Goal: Task Accomplishment & Management: Complete application form

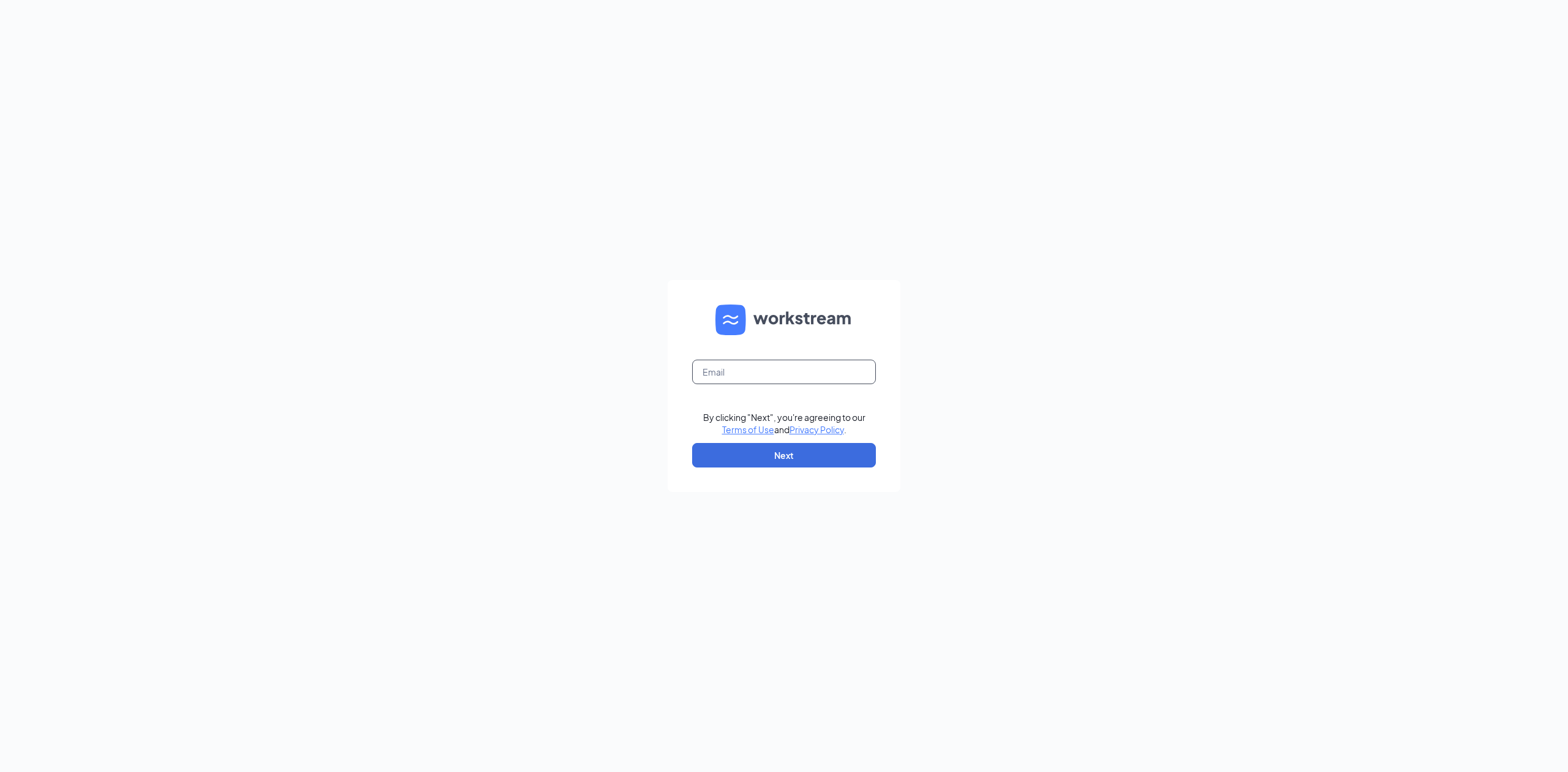
click at [756, 373] on input "text" at bounding box center [784, 372] width 184 height 25
type input "taniastanley@unionburgers.org"
click at [799, 451] on button "Next" at bounding box center [784, 455] width 184 height 25
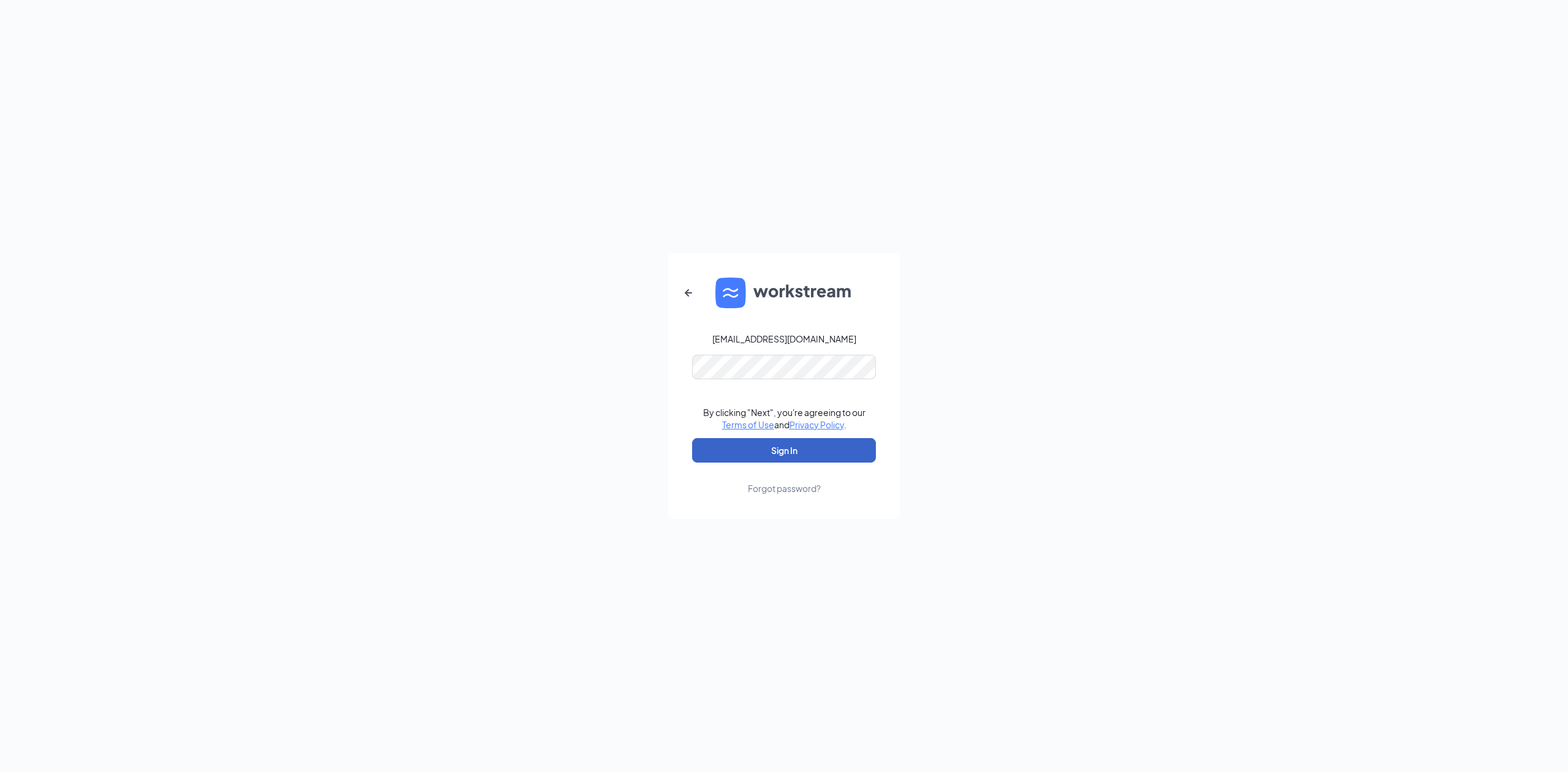
click at [788, 451] on button "Sign In" at bounding box center [784, 450] width 184 height 25
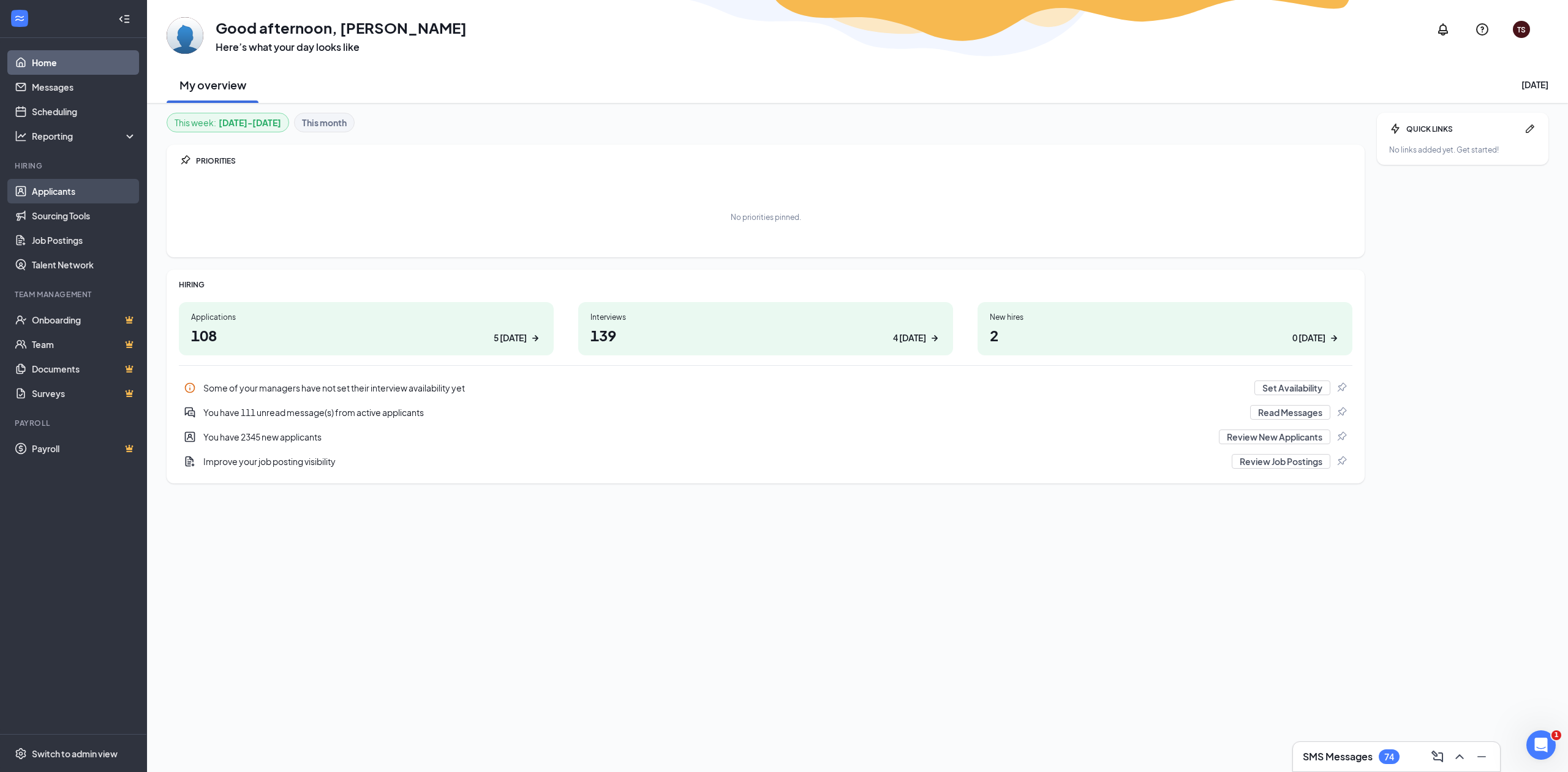
click at [41, 192] on link "Applicants" at bounding box center [84, 191] width 105 height 25
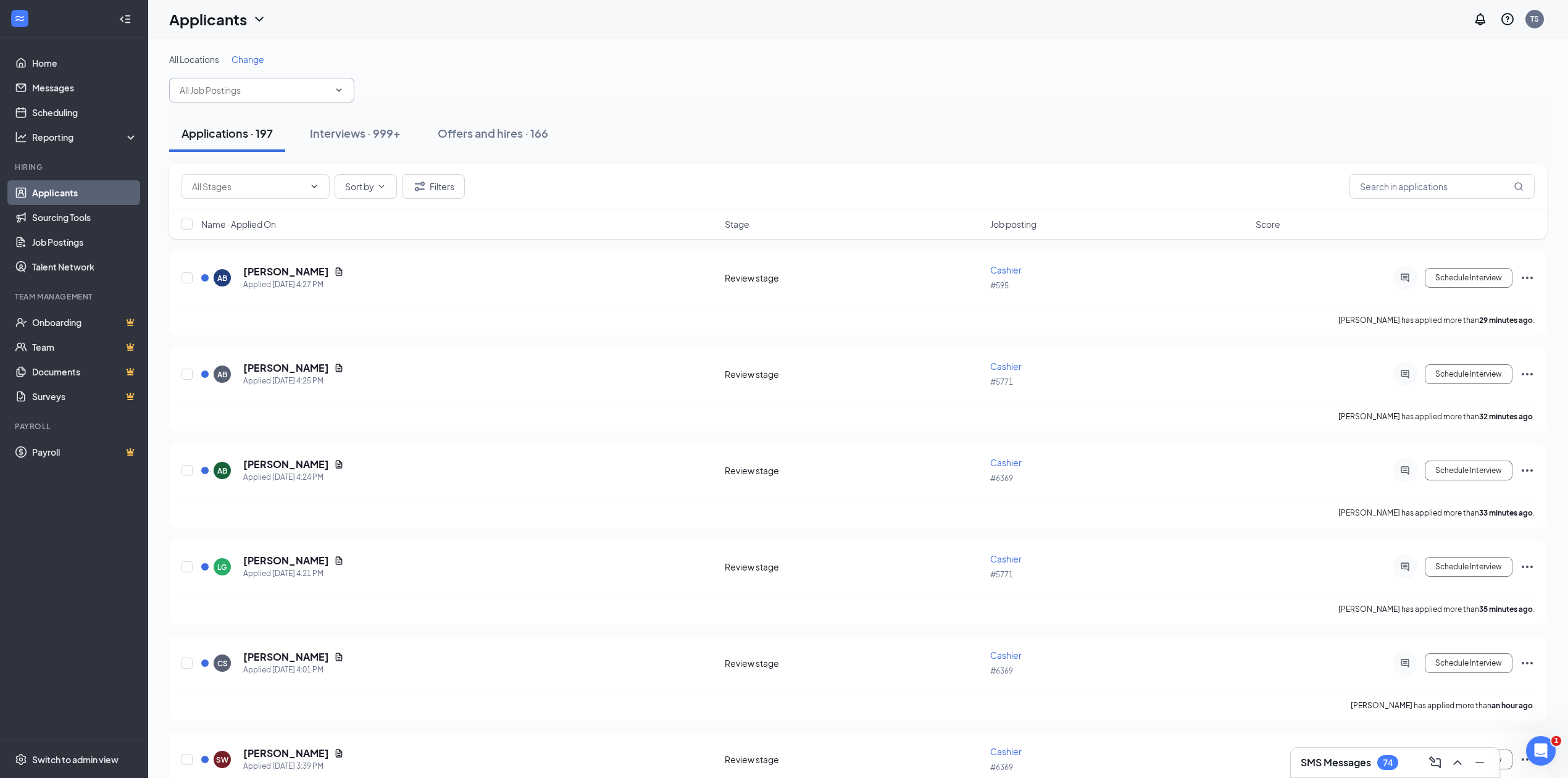
click at [339, 90] on icon "ChevronDown" at bounding box center [339, 90] width 5 height 3
click at [605, 87] on div "All Locations Change hourly manager (#12148) Cook (#12148) Team Member (#12148)…" at bounding box center [858, 78] width 1378 height 49
click at [317, 184] on icon "ChevronDown" at bounding box center [314, 186] width 10 height 10
click at [699, 113] on div "Applications · 197 Interviews · 999+ Offers and hires · 166" at bounding box center [858, 134] width 1378 height 62
click at [252, 57] on span "Change" at bounding box center [248, 59] width 33 height 11
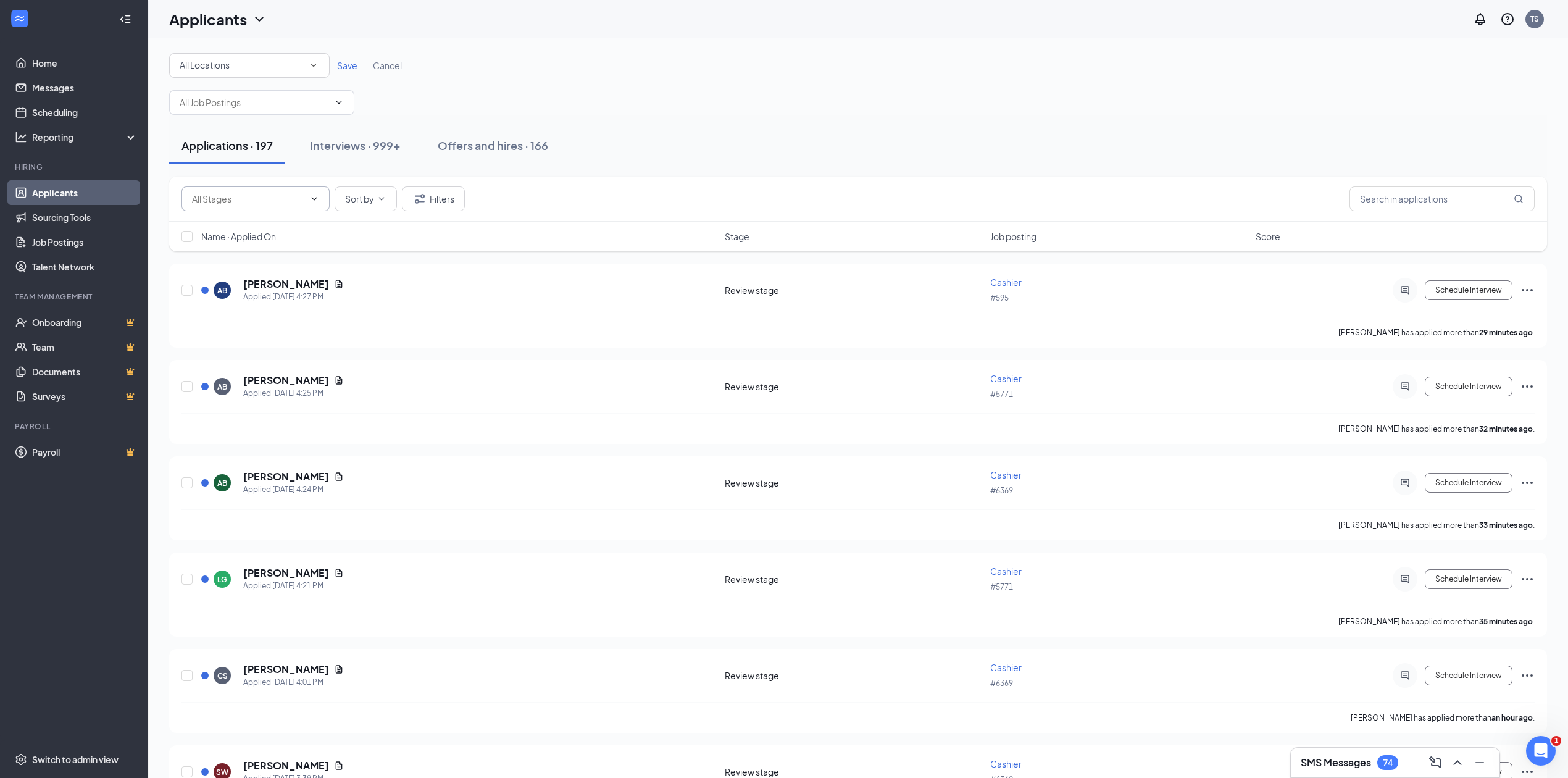
click at [314, 67] on icon "SmallChevronDown" at bounding box center [314, 65] width 11 height 11
click at [206, 132] on span "#12148" at bounding box center [194, 130] width 32 height 11
click at [546, 64] on div "All Locations #12148 Save Cancel" at bounding box center [858, 65] width 1378 height 25
click at [345, 64] on span "Save" at bounding box center [347, 65] width 20 height 11
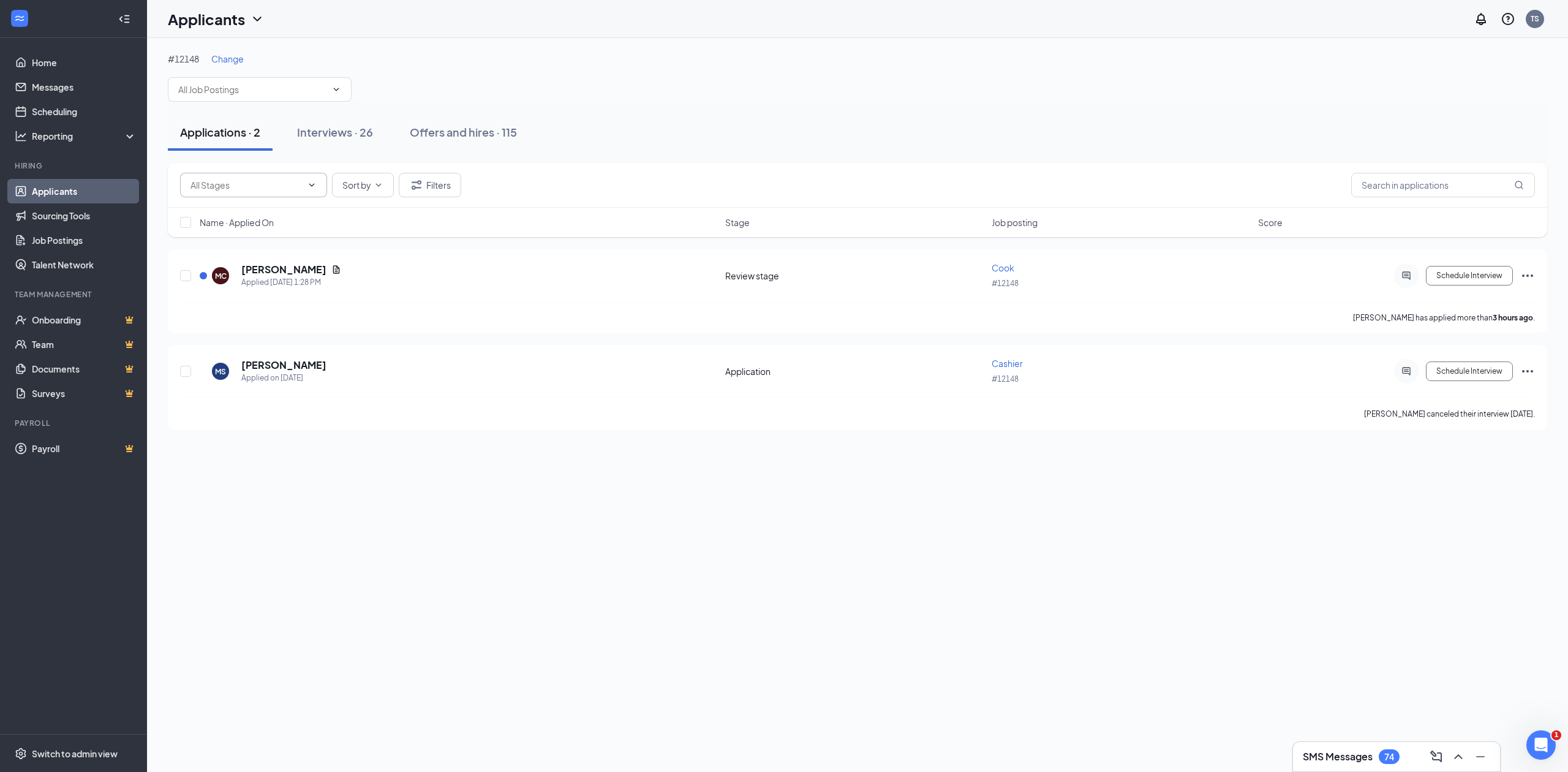
click at [329, 86] on span at bounding box center [335, 89] width 12 height 10
click at [338, 96] on span "hourly manager (#12148) [PERSON_NAME] (#12148) Team Member (#12148) crew (#1214…" at bounding box center [260, 89] width 184 height 25
click at [533, 69] on div "#12148 Change hourly manager (#12148) Cook (#12148) Team Member (#12148) crew (…" at bounding box center [857, 77] width 1379 height 49
click at [336, 91] on icon "ChevronDown" at bounding box center [336, 89] width 10 height 10
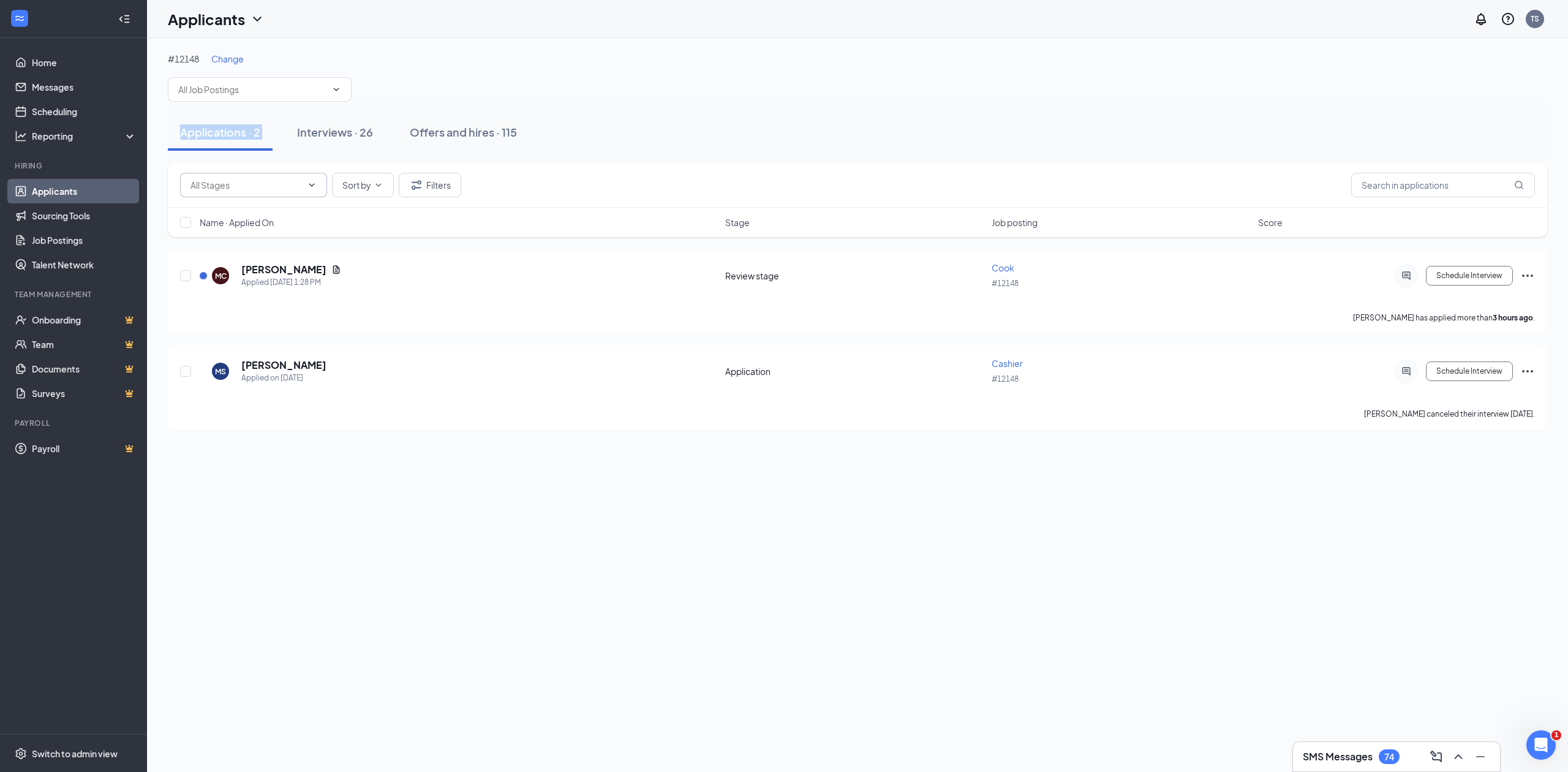
click at [336, 90] on icon "ChevronDown" at bounding box center [337, 89] width 5 height 3
click at [481, 76] on div "#12148 Change hourly manager (#12148) Cook (#12148) Team Member (#12148) crew (…" at bounding box center [857, 77] width 1379 height 49
click at [344, 131] on div "Interviews · 26" at bounding box center [335, 132] width 76 height 15
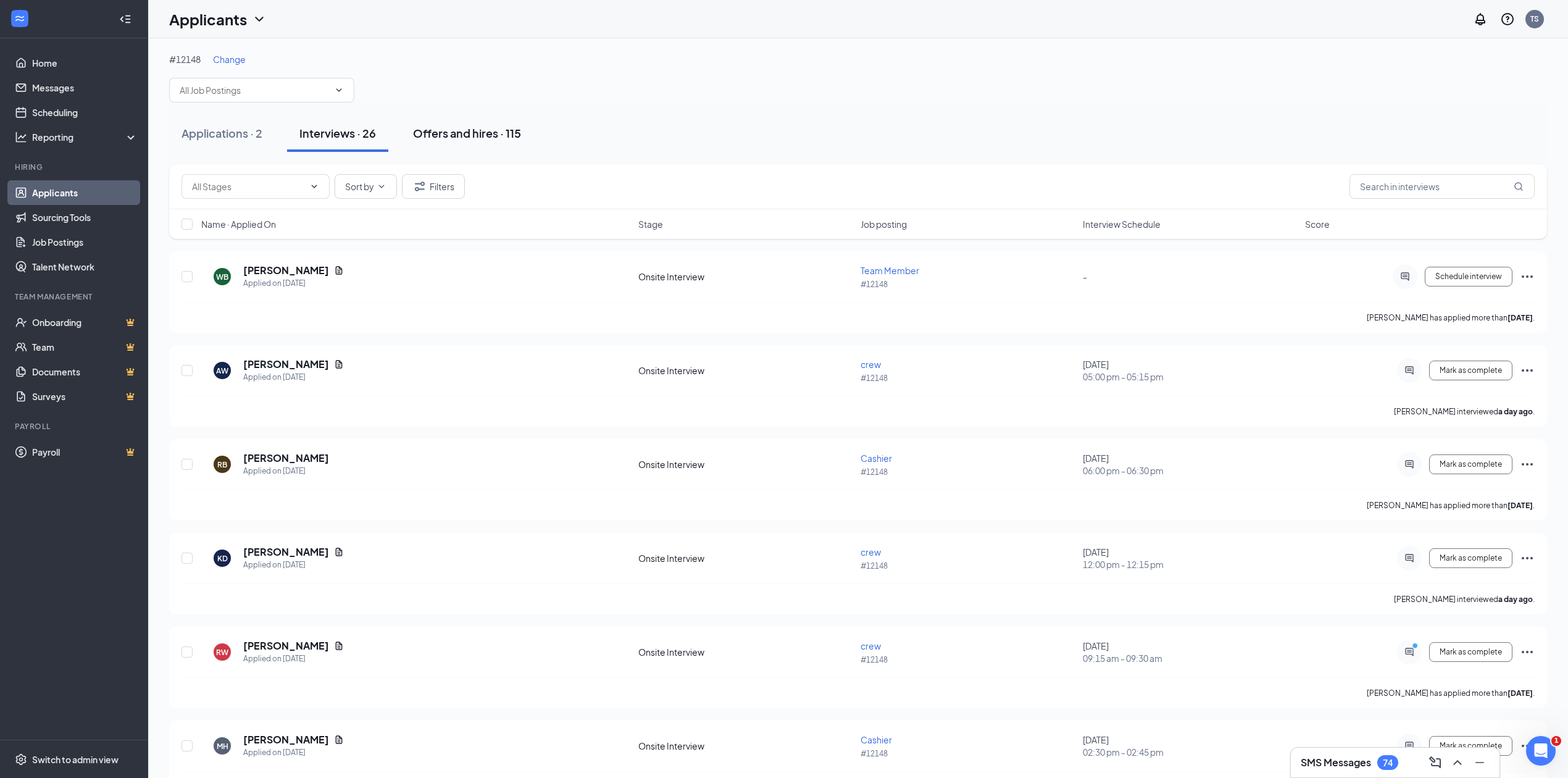
click at [455, 132] on div "Offers and hires · 115" at bounding box center [467, 133] width 108 height 16
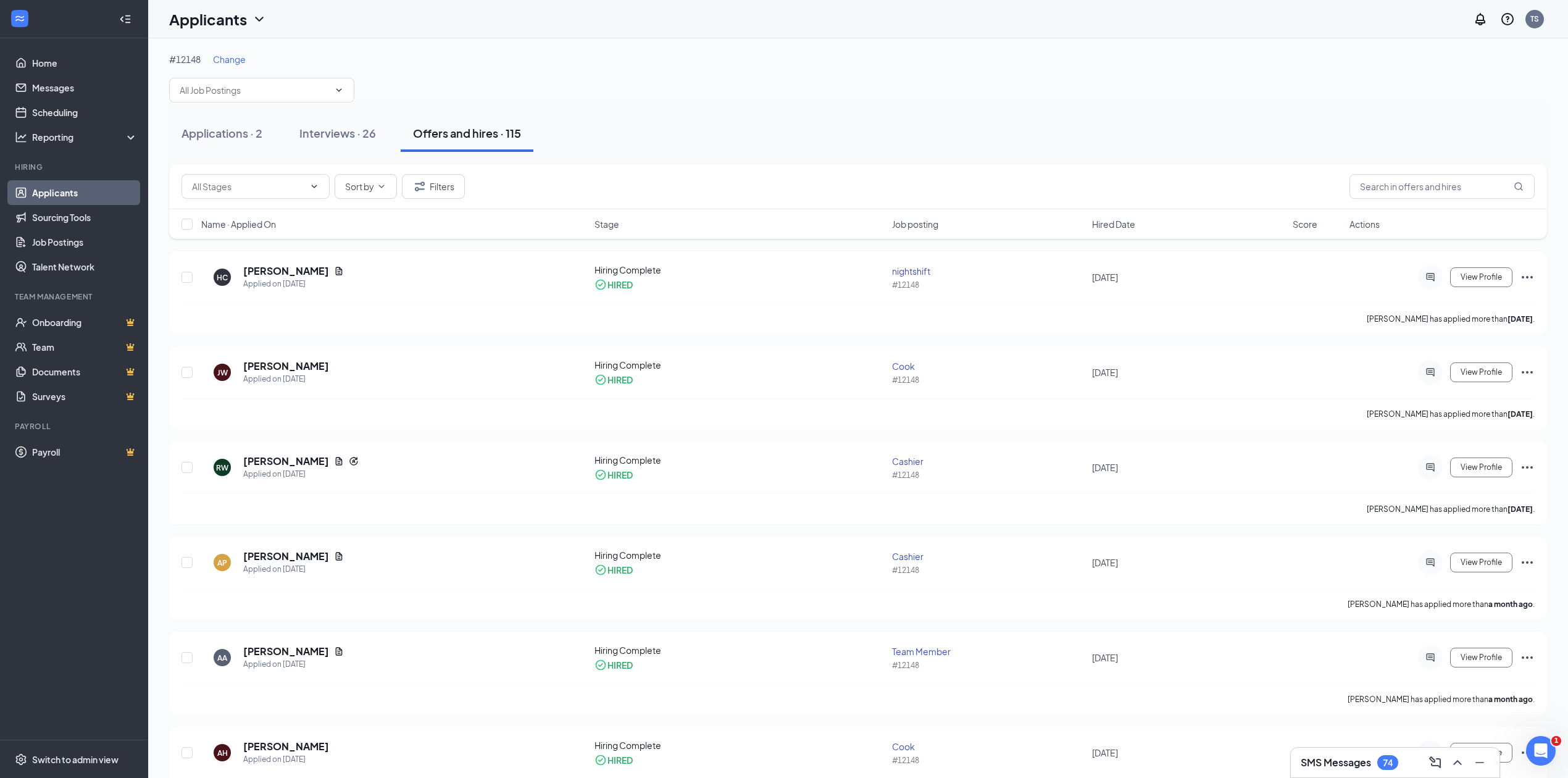
click at [235, 59] on span "Change" at bounding box center [229, 59] width 33 height 11
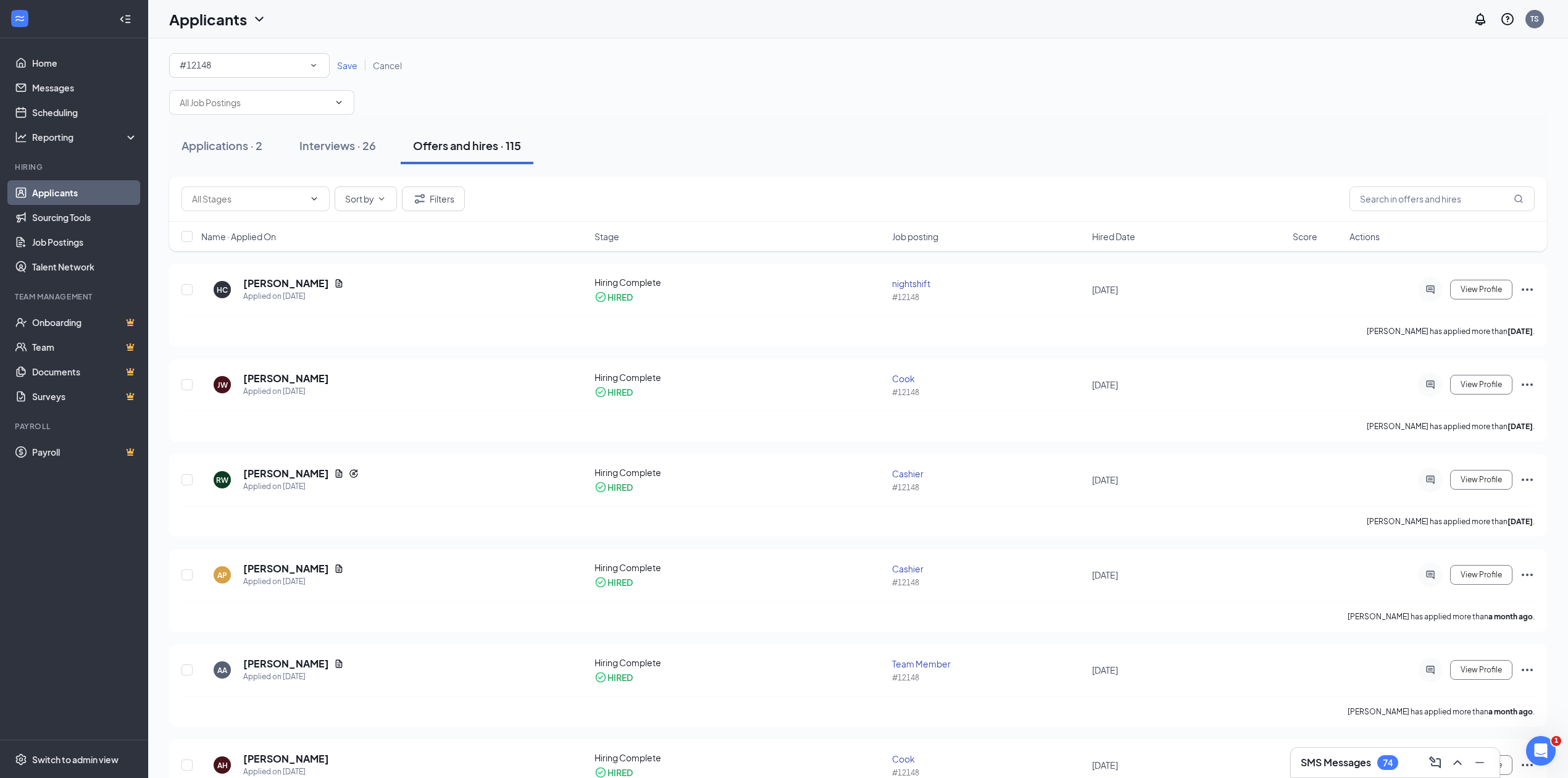
click at [315, 63] on icon "SmallChevronDown" at bounding box center [314, 65] width 11 height 11
click at [223, 158] on li "#5771" at bounding box center [250, 173] width 161 height 30
click at [317, 59] on div "#5771" at bounding box center [249, 65] width 140 height 15
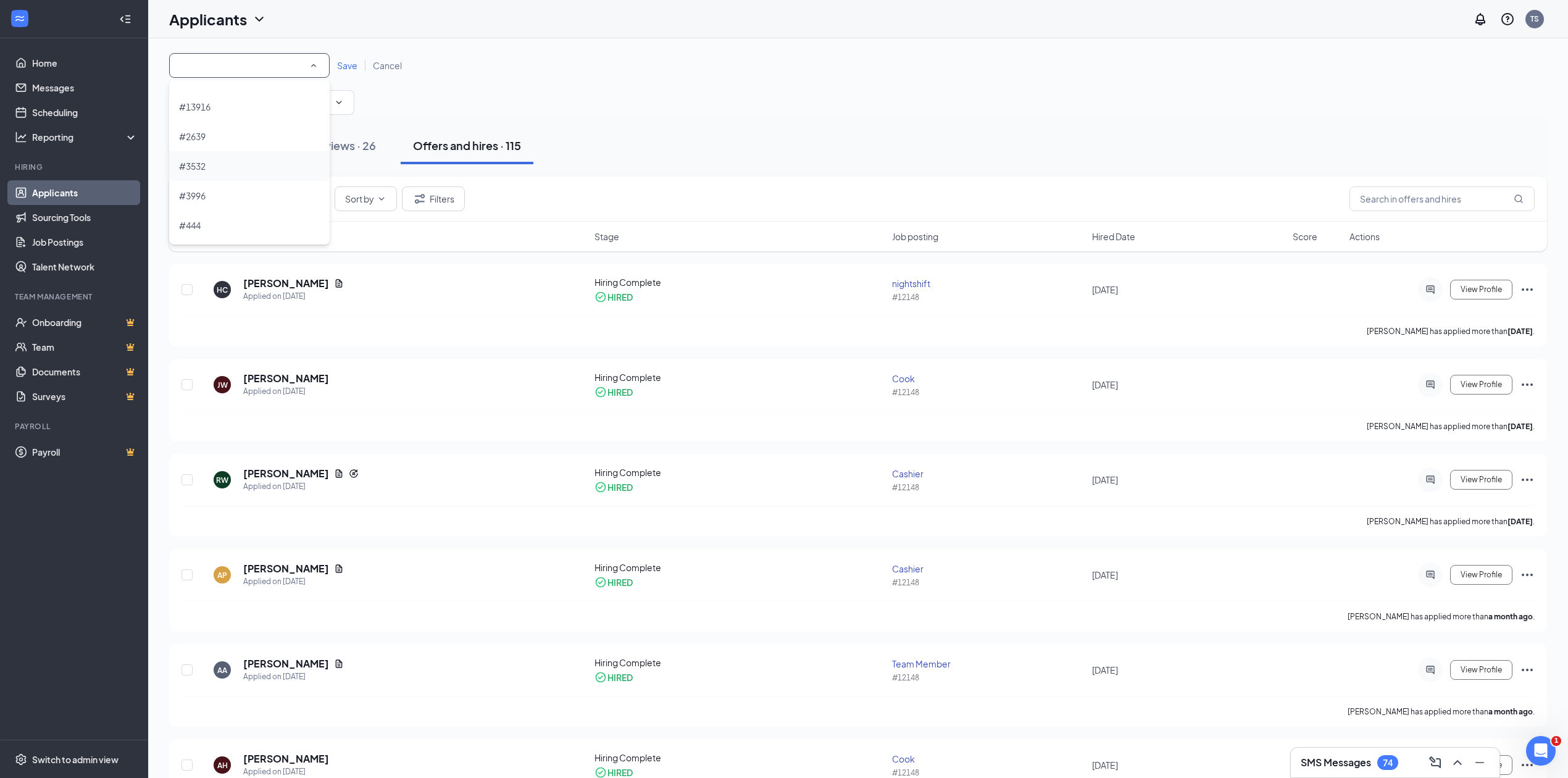
click at [239, 163] on div "#3532" at bounding box center [249, 166] width 141 height 15
click at [349, 61] on span "Save" at bounding box center [347, 65] width 20 height 11
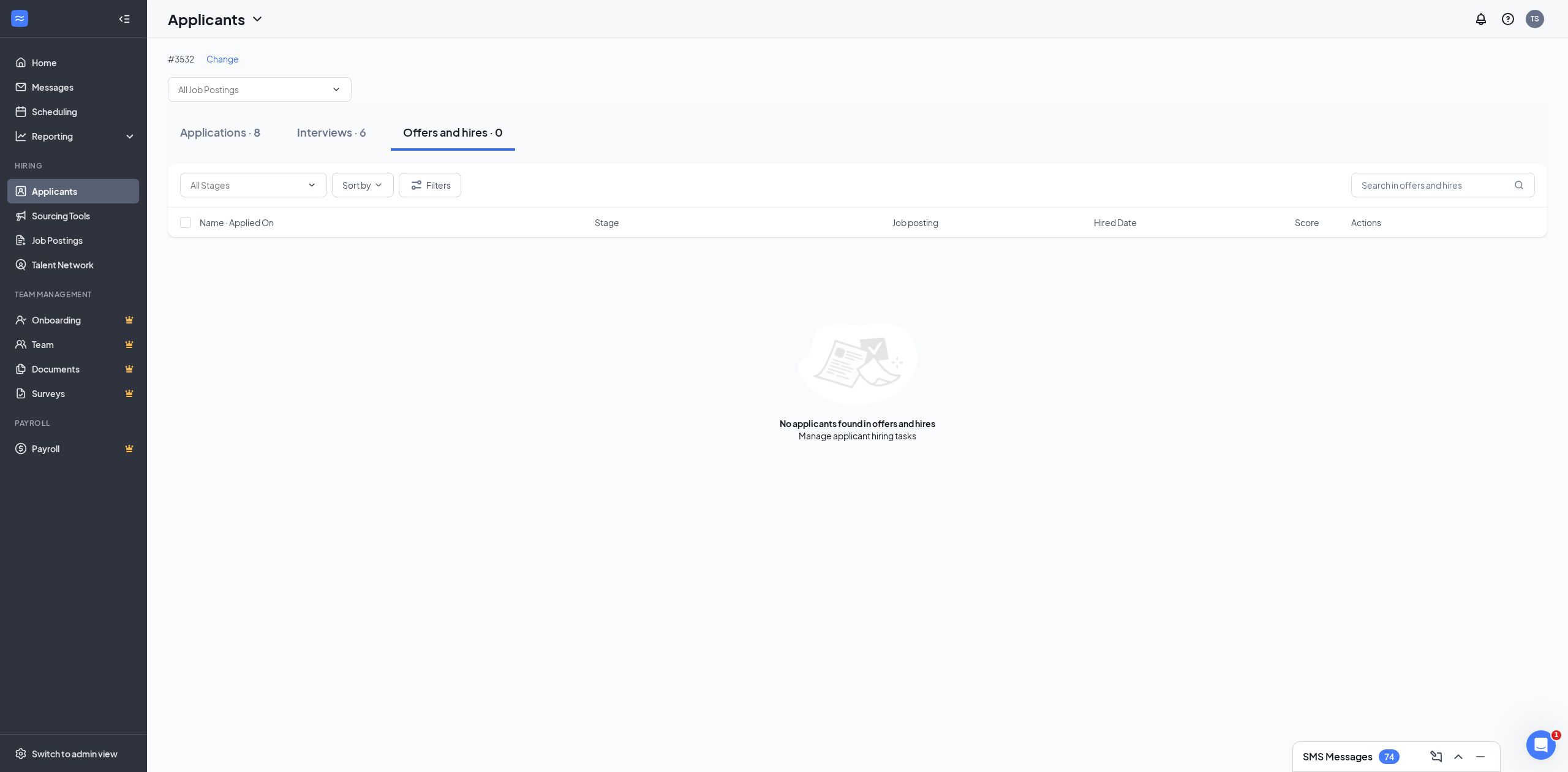
click at [332, 93] on icon "ChevronDown" at bounding box center [336, 89] width 10 height 10
click at [290, 222] on div "General Manager (#3532)" at bounding box center [240, 226] width 103 height 13
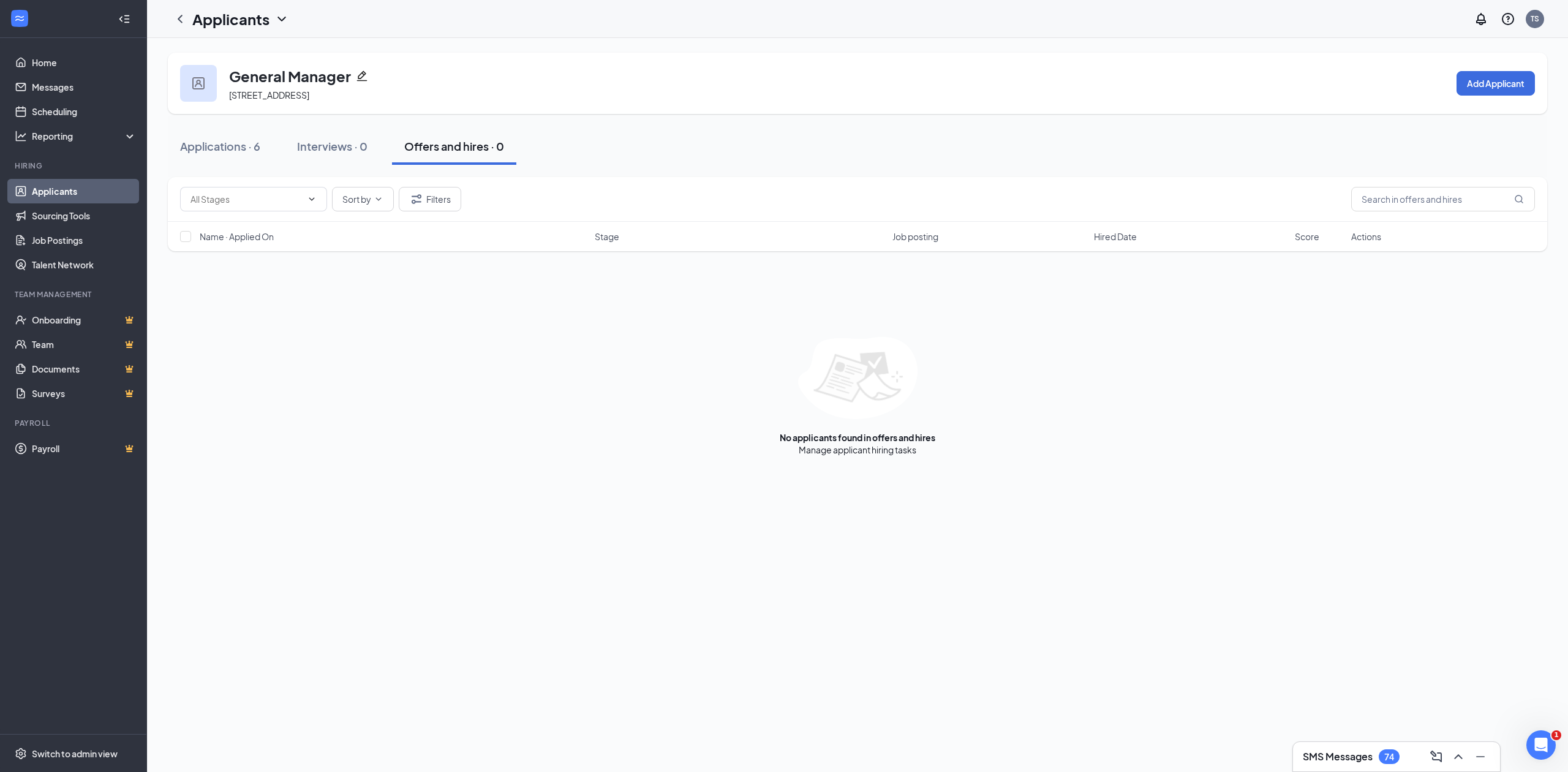
click at [74, 192] on link "Applicants" at bounding box center [84, 191] width 105 height 25
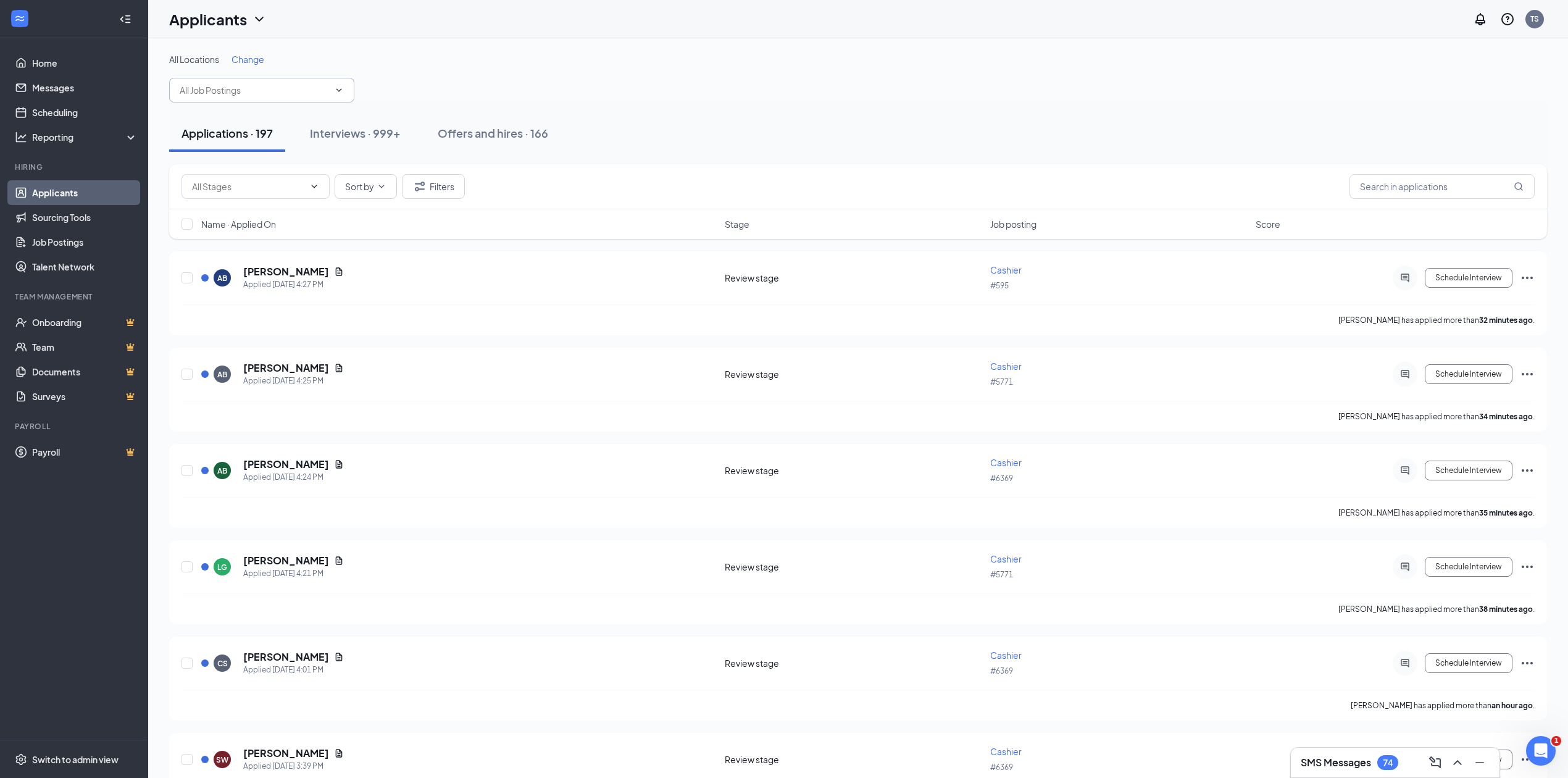
click at [332, 86] on span at bounding box center [262, 90] width 185 height 25
click at [335, 91] on icon "ChevronDown" at bounding box center [339, 90] width 10 height 10
click at [688, 42] on div "All Locations Change hourly manager (#12148) Cook (#12148) Team Member (#12148)…" at bounding box center [858, 628] width 1420 height 1179
click at [77, 244] on link "Job Postings" at bounding box center [85, 242] width 106 height 25
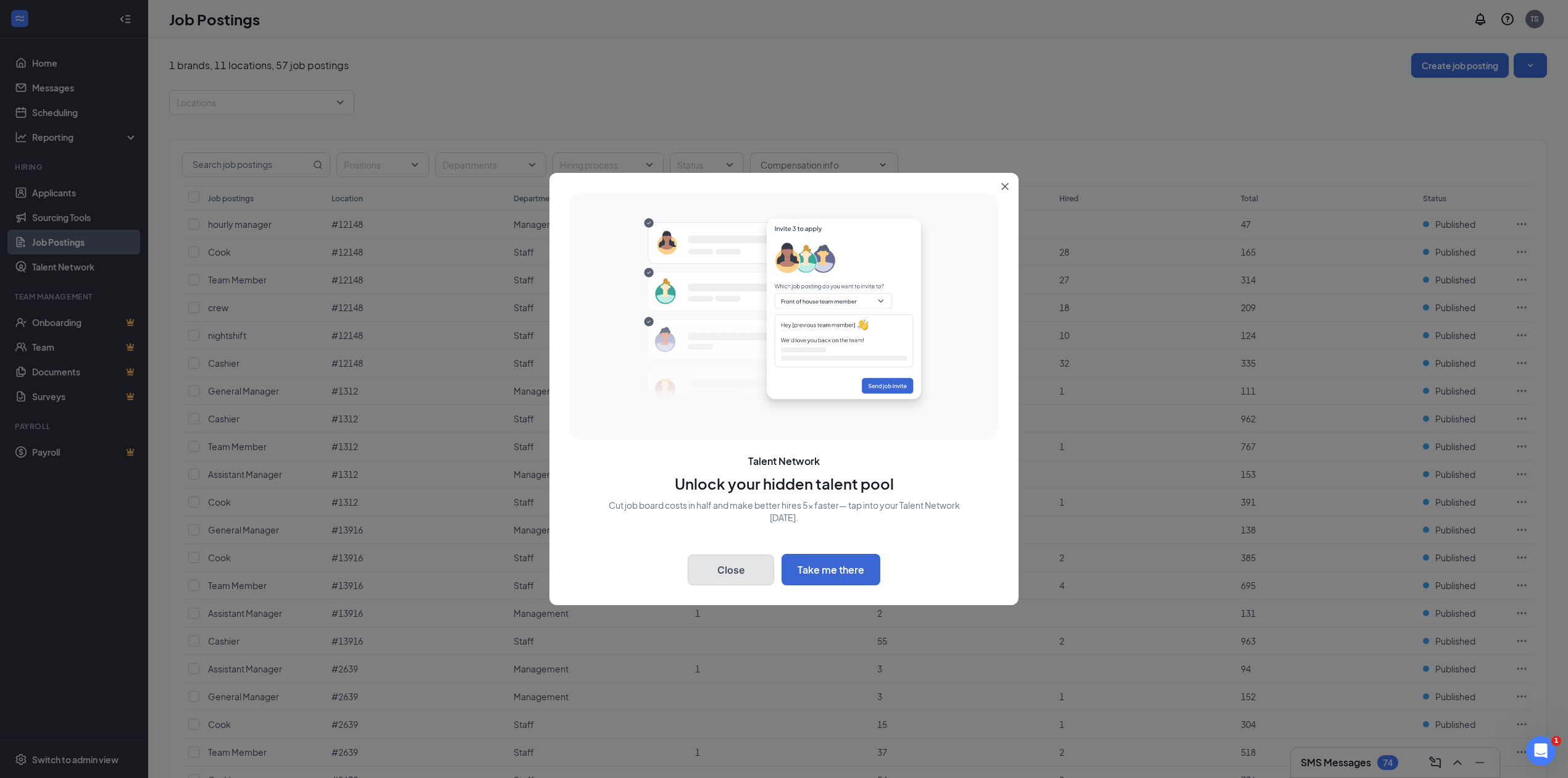
click at [728, 565] on button "Close" at bounding box center [731, 570] width 86 height 31
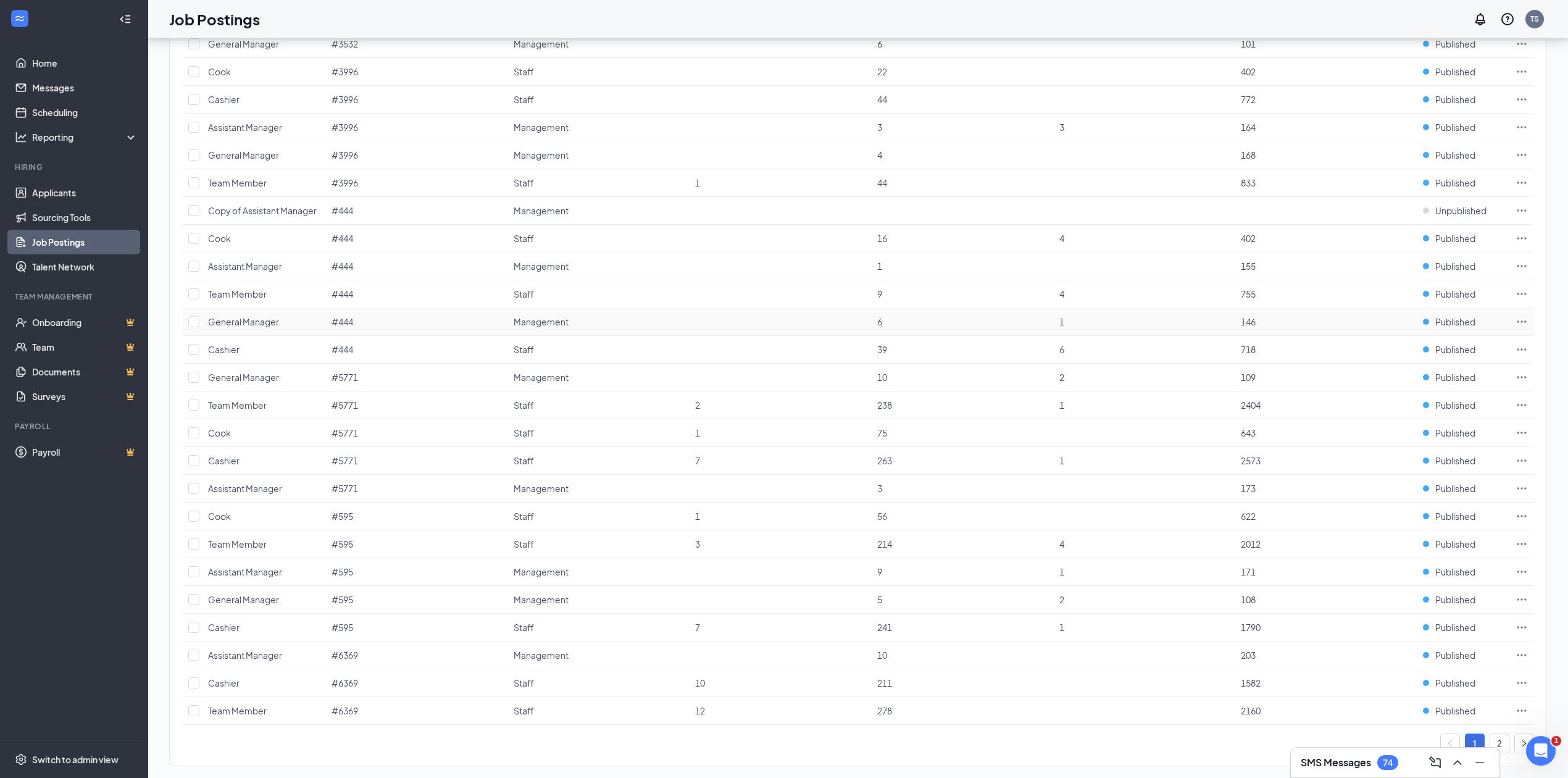
scroll to position [903, 0]
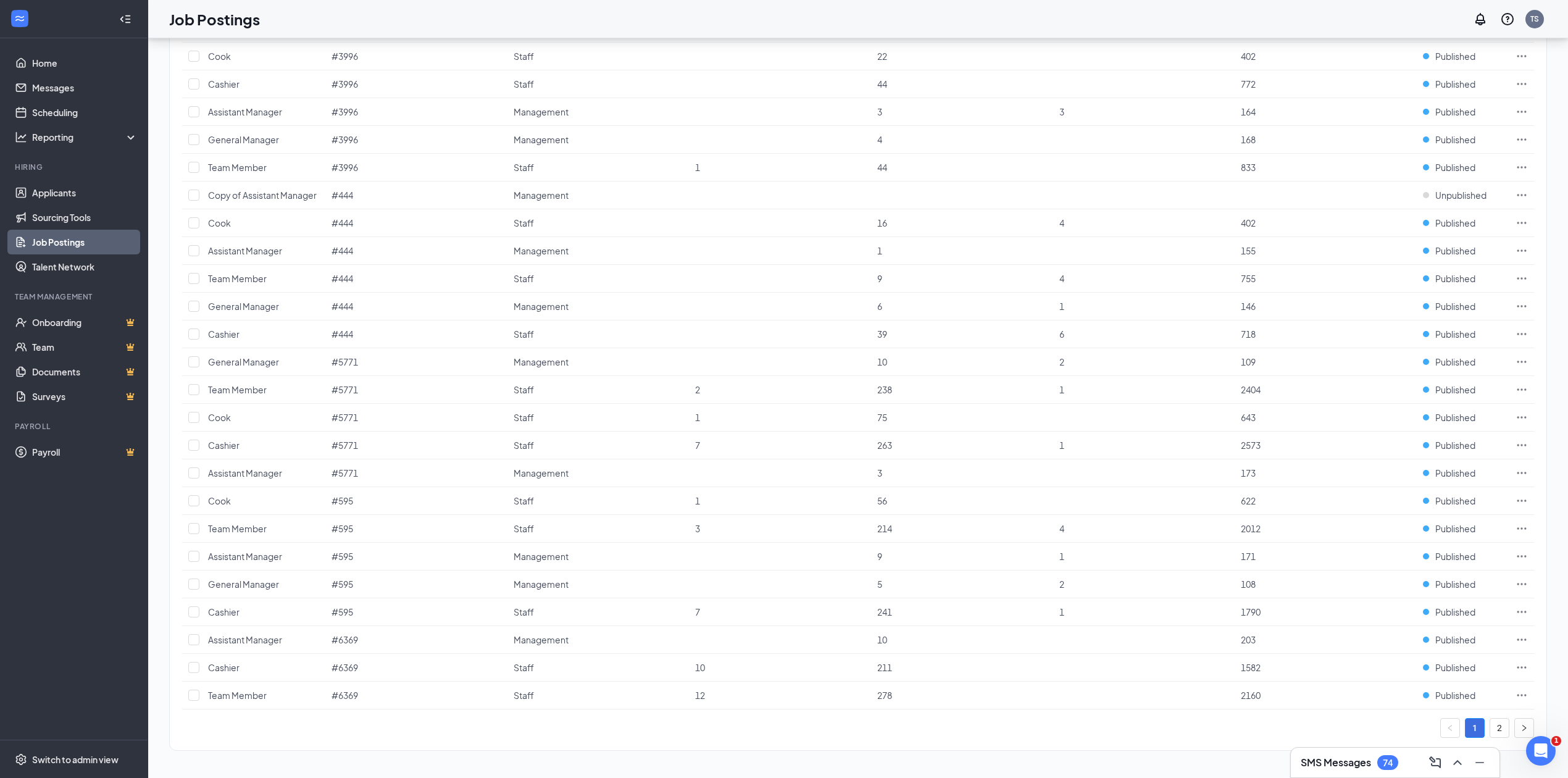
click at [1492, 729] on link "2" at bounding box center [1499, 727] width 18 height 18
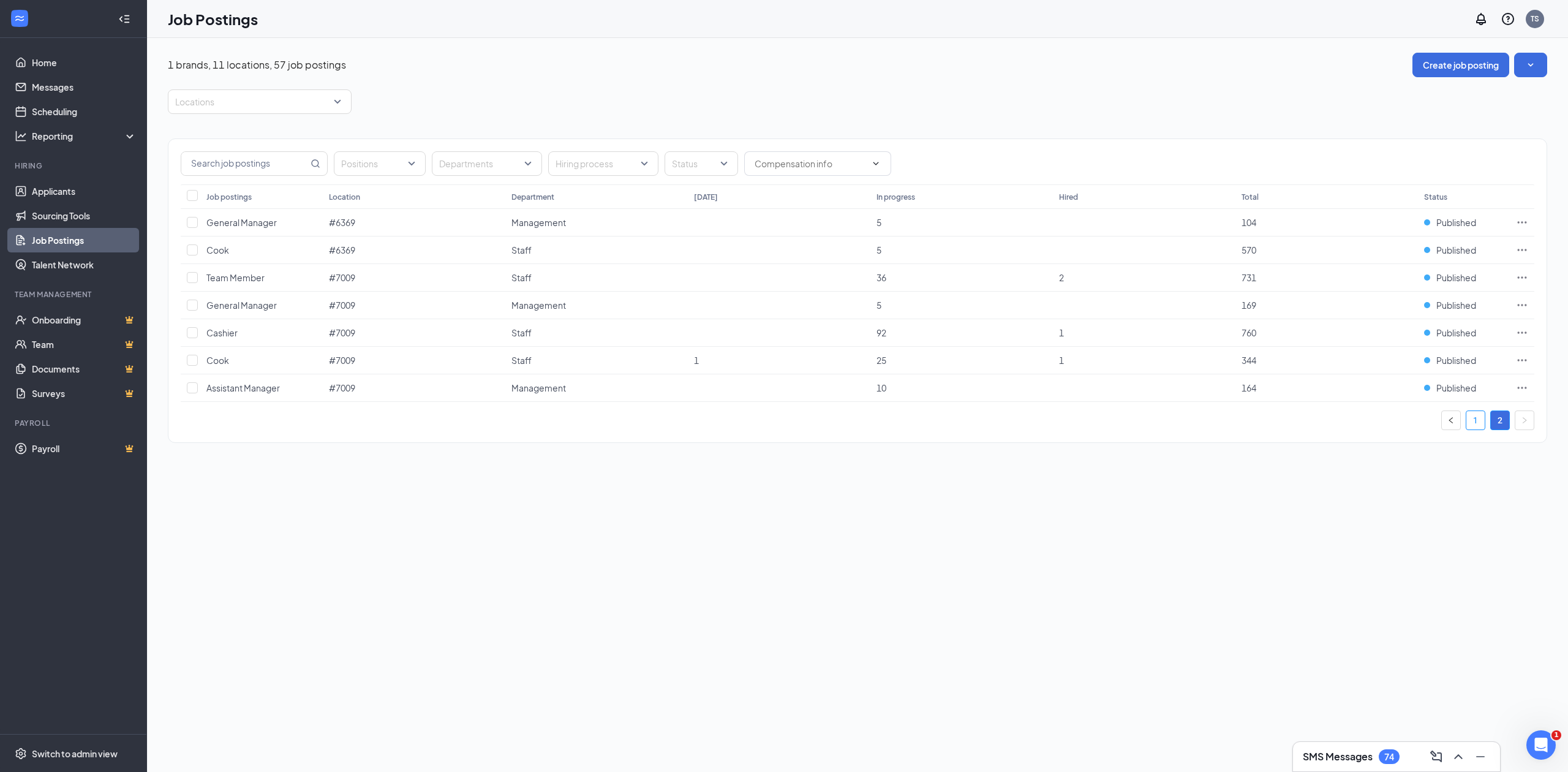
click at [1473, 424] on link "1" at bounding box center [1475, 420] width 18 height 18
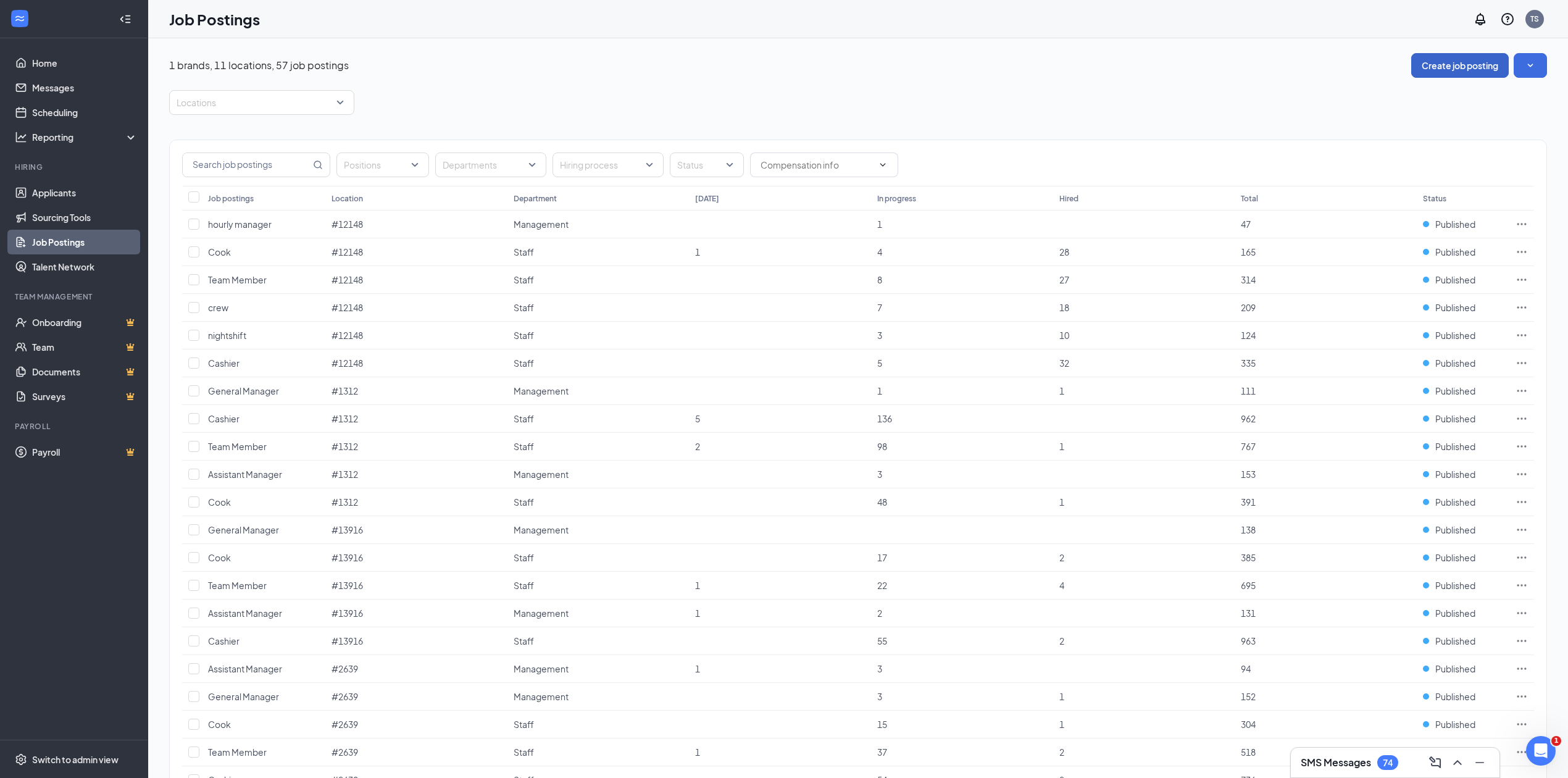
click at [1477, 63] on button "Create job posting" at bounding box center [1459, 65] width 98 height 25
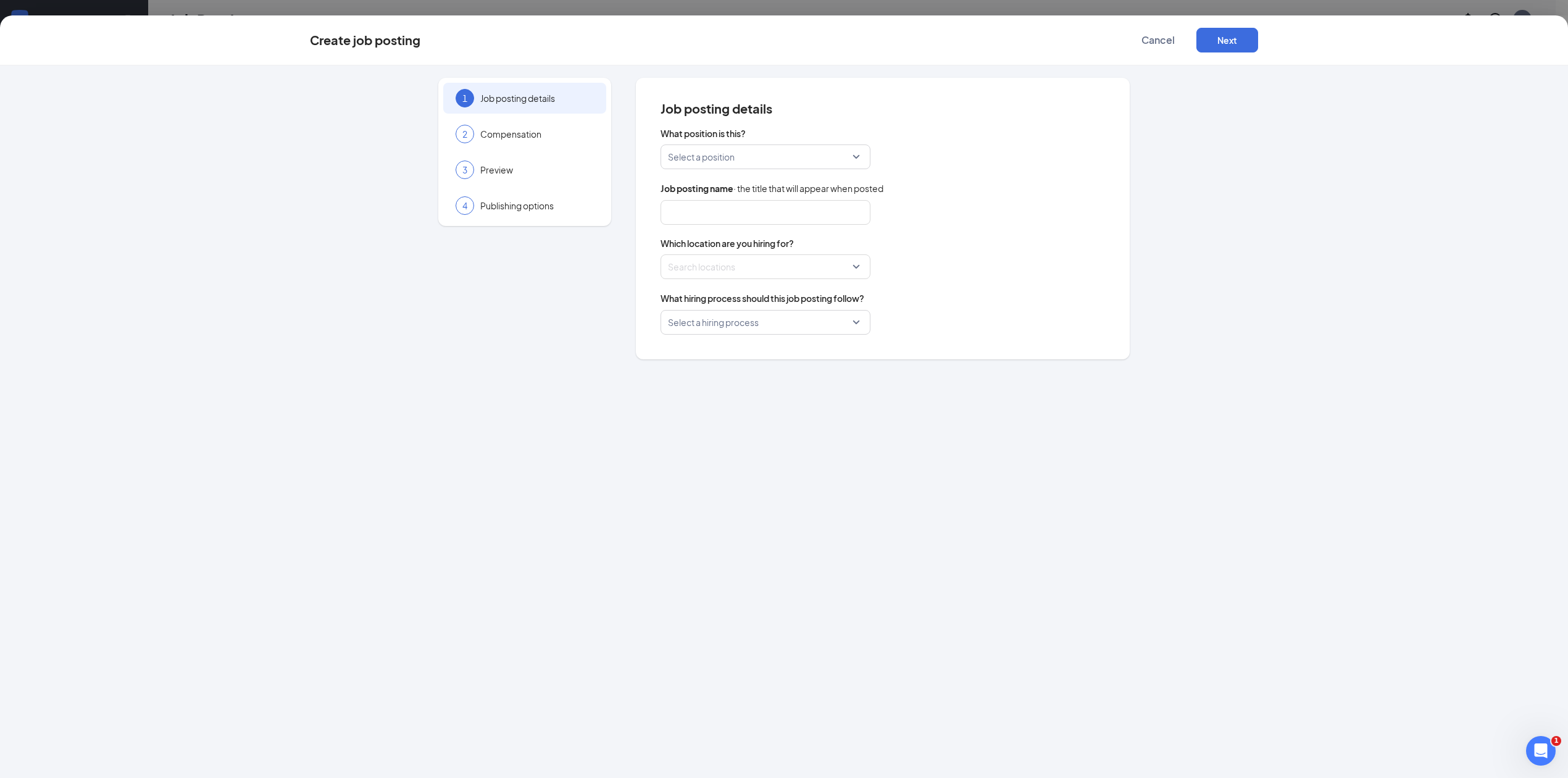
click at [853, 157] on input "search" at bounding box center [761, 157] width 186 height 24
click at [718, 304] on p "General Manager" at bounding box center [755, 299] width 171 height 12
type input "General Manager"
click at [862, 265] on div "Search locations" at bounding box center [765, 267] width 210 height 25
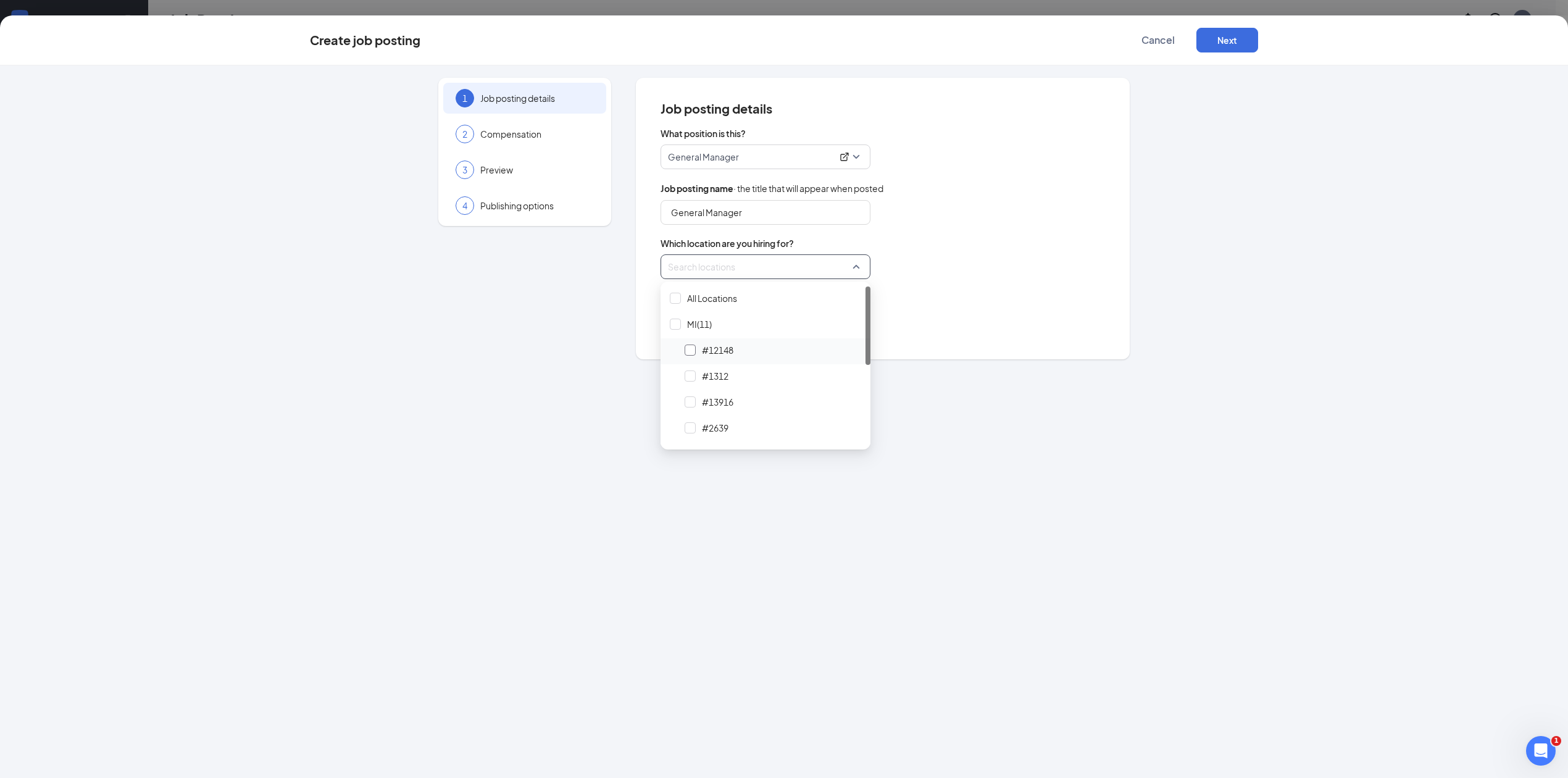
click at [689, 351] on div at bounding box center [690, 350] width 11 height 11
click at [990, 260] on div "Locations (1)" at bounding box center [882, 267] width 444 height 25
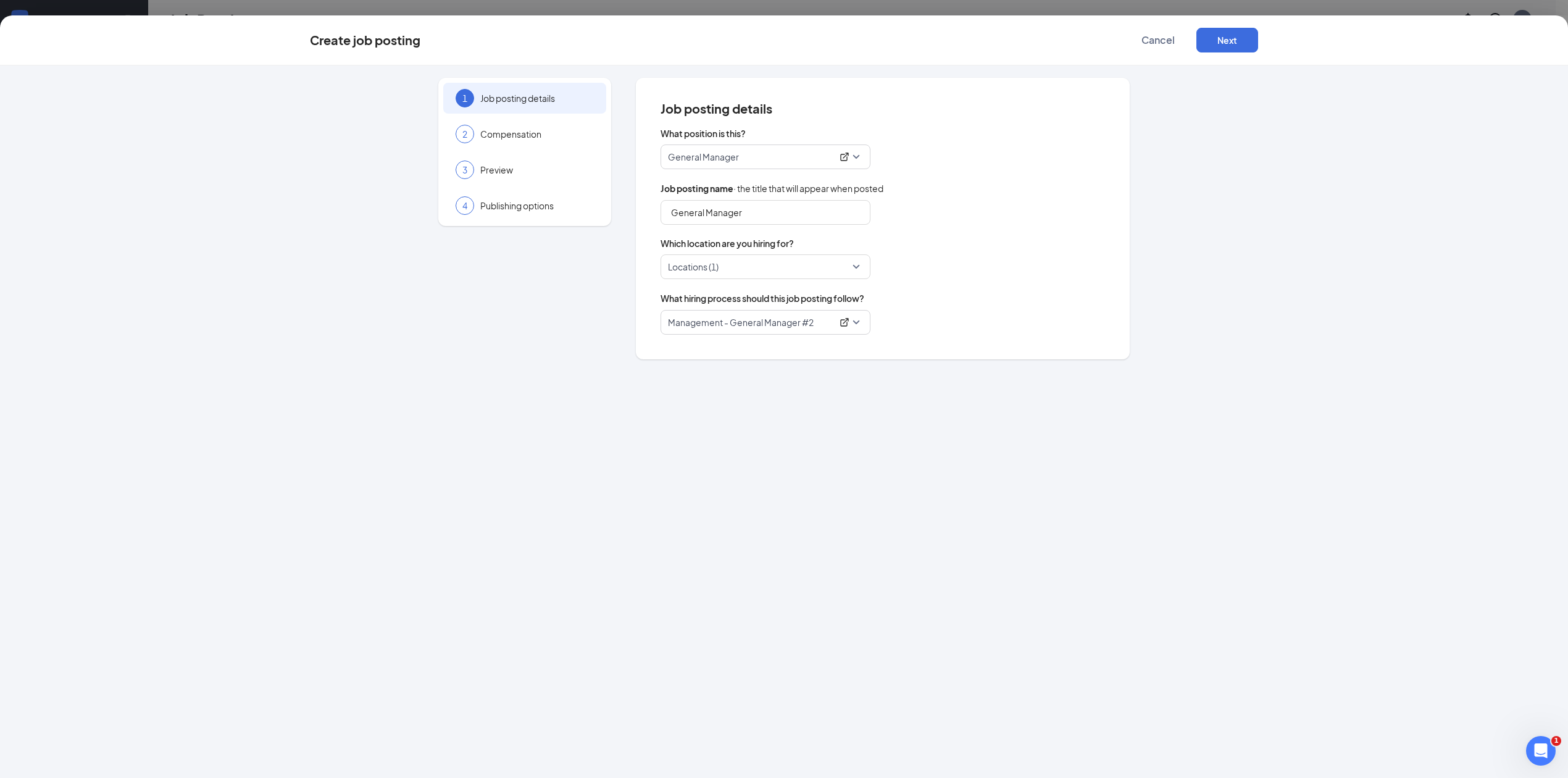
click at [858, 317] on span "Management - General Manager #2" at bounding box center [765, 322] width 195 height 24
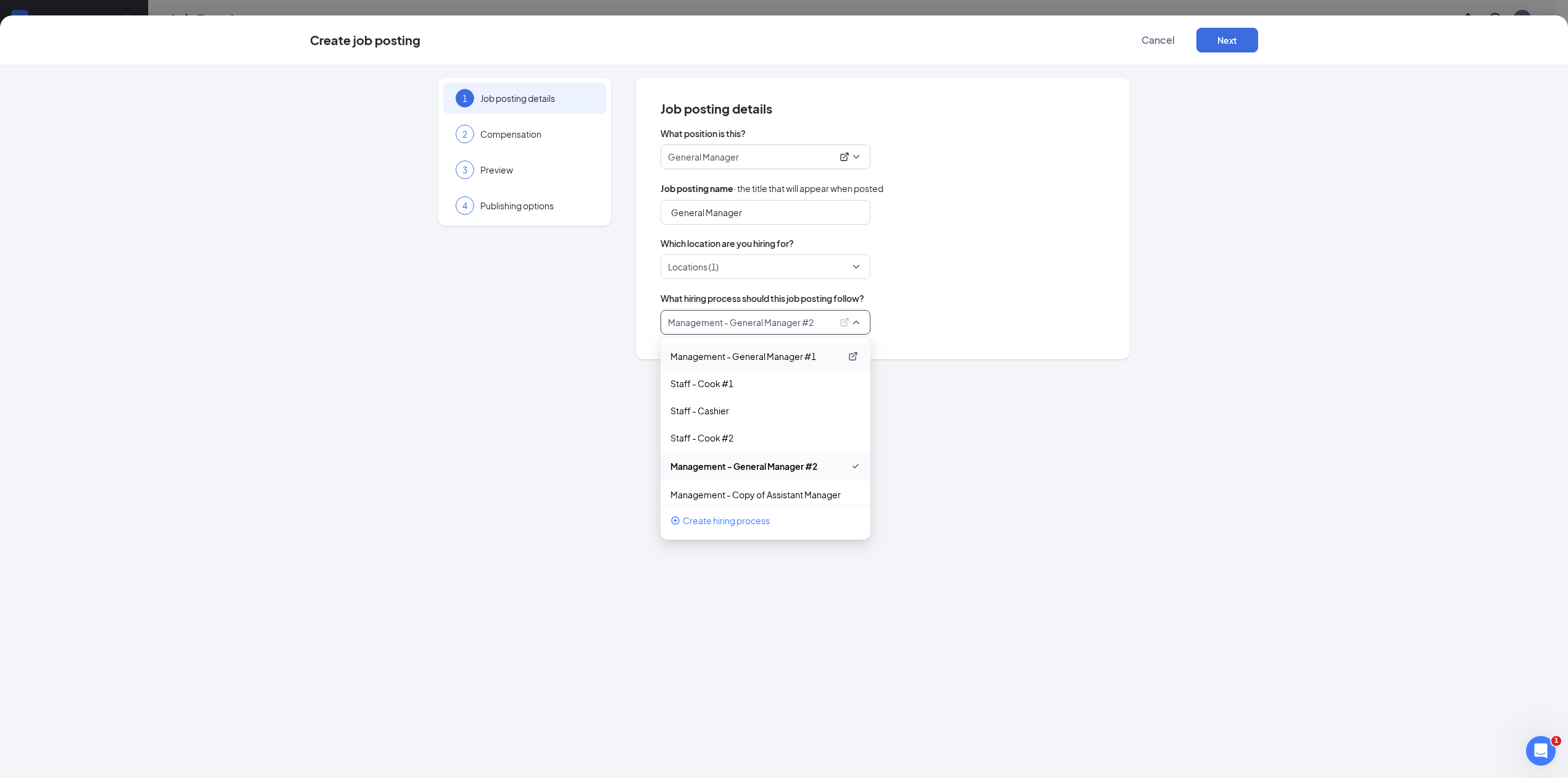
click at [794, 351] on p "Management - General Manager #1" at bounding box center [755, 356] width 171 height 12
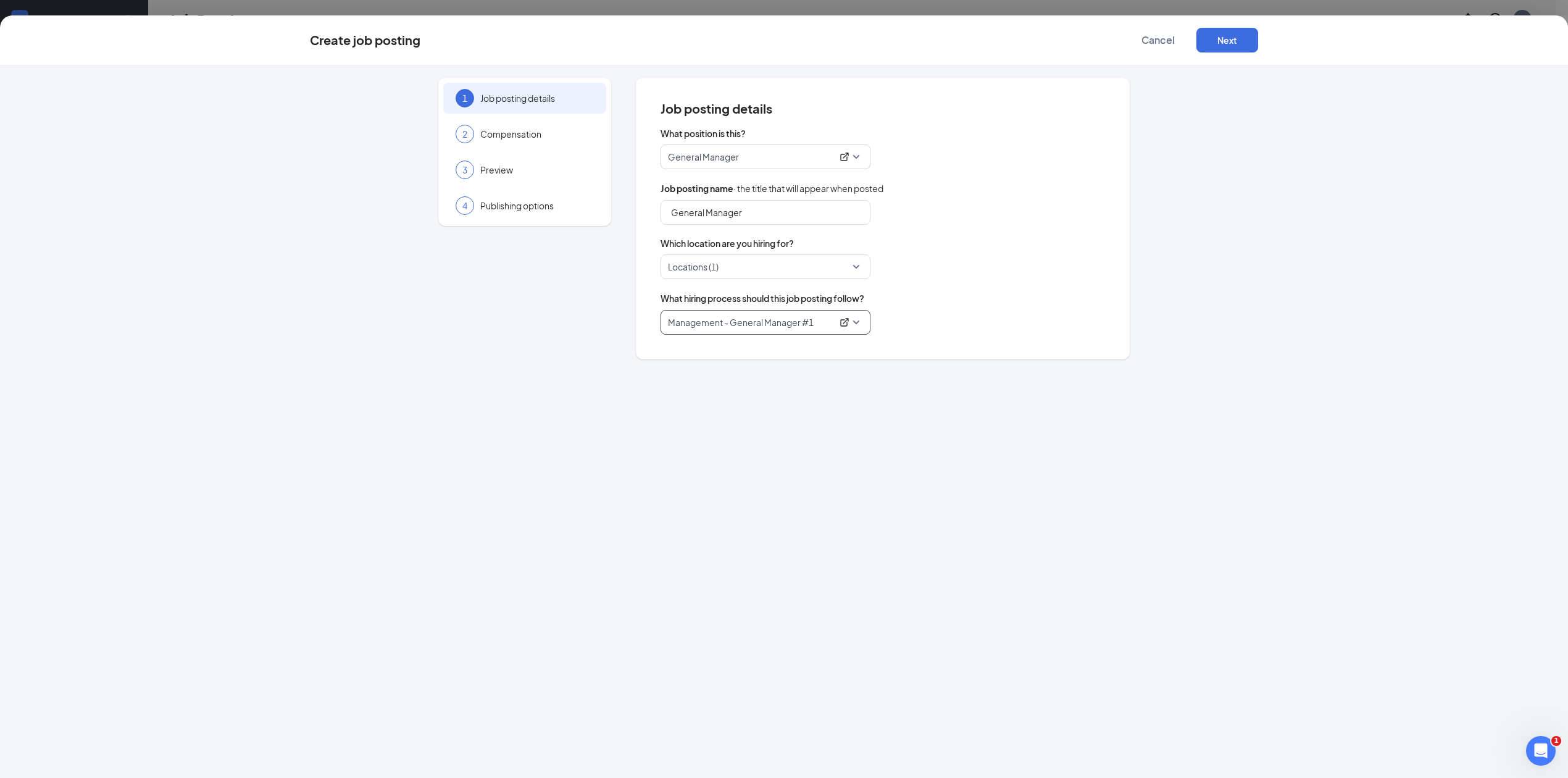
click at [935, 287] on div "What position is this? General Manager 29766 29753 155909 Assistant Manager [PE…" at bounding box center [882, 231] width 444 height 208
click at [1233, 40] on button "Next" at bounding box center [1227, 40] width 62 height 25
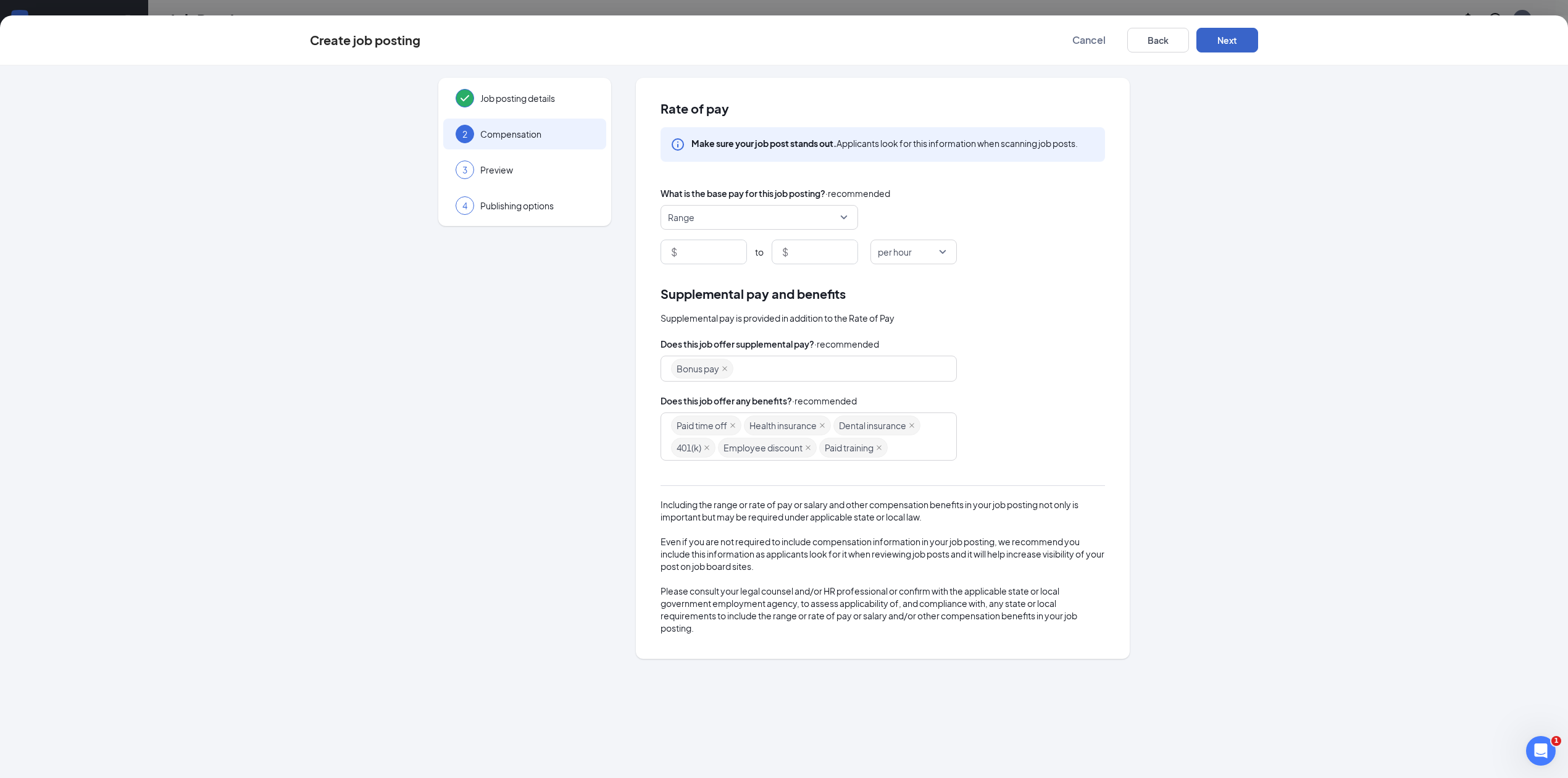
click at [848, 216] on span "Range" at bounding box center [759, 217] width 183 height 24
click at [846, 217] on span "Range" at bounding box center [759, 217] width 183 height 24
click at [1001, 188] on div "What is the base pay for this job posting? · recommended" at bounding box center [882, 193] width 444 height 13
click at [731, 250] on input at bounding box center [713, 252] width 67 height 24
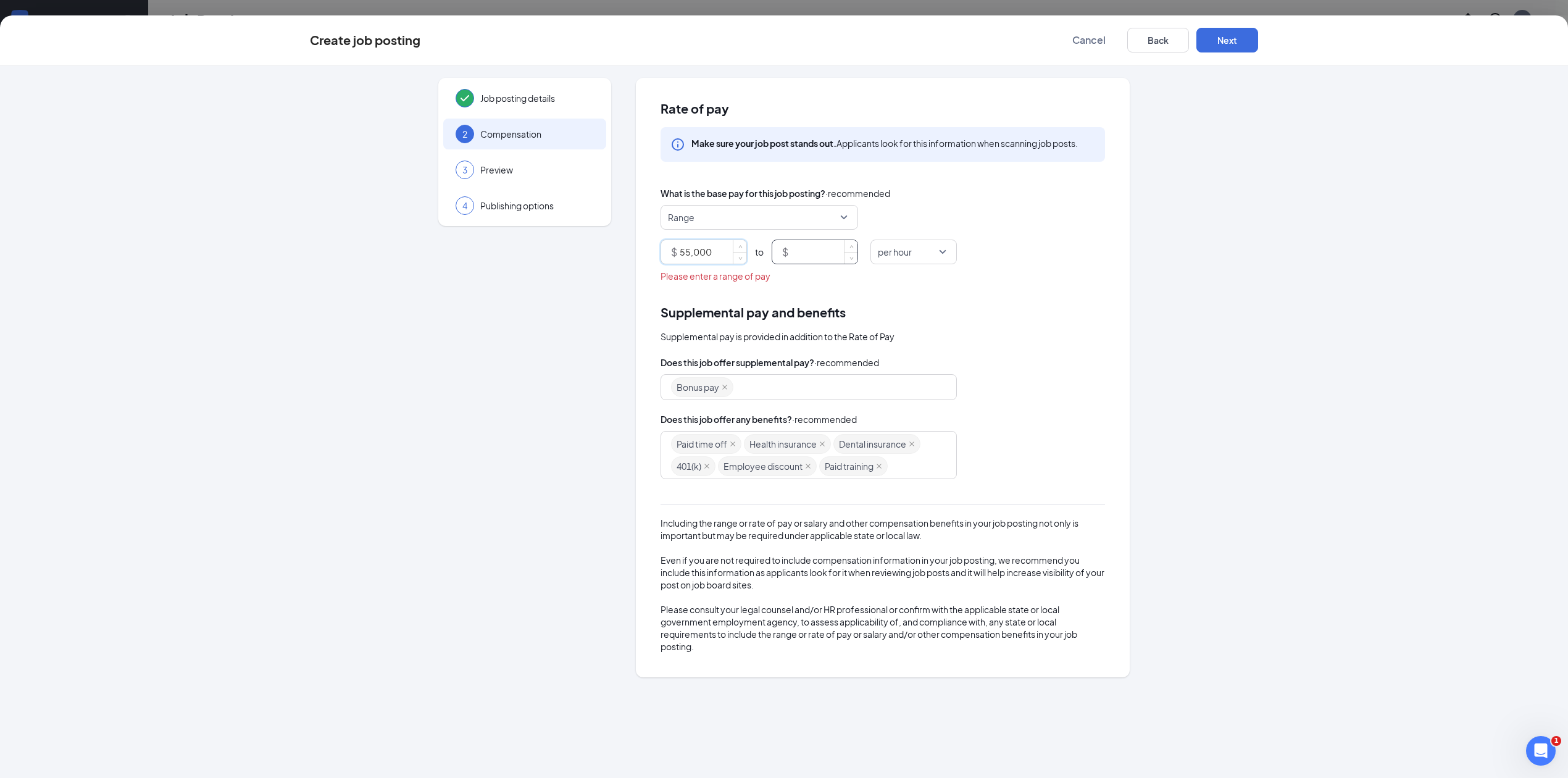
type input "55000"
click at [837, 250] on input at bounding box center [824, 252] width 67 height 24
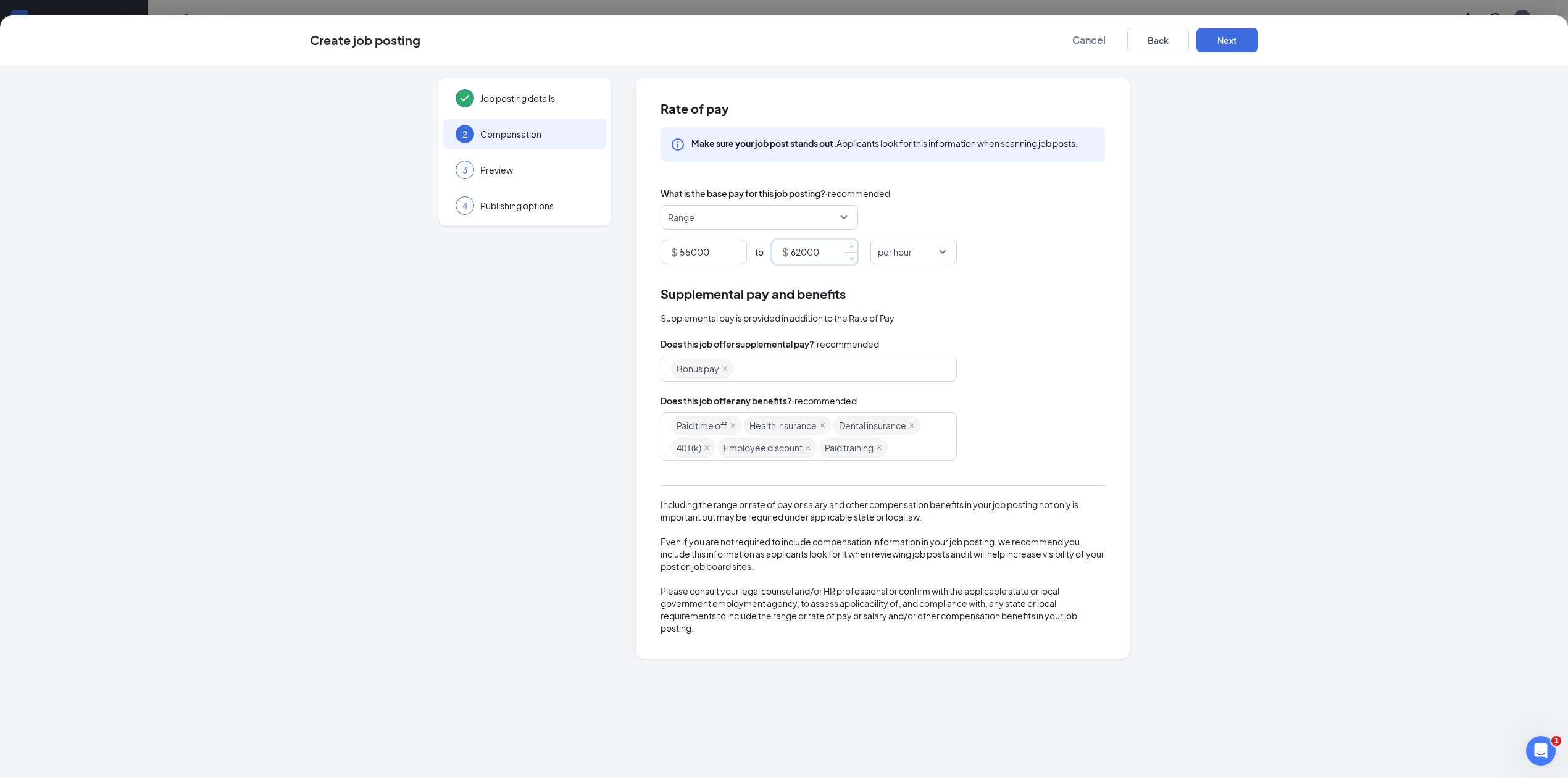
click at [946, 252] on span "per hour" at bounding box center [914, 252] width 71 height 24
type input "62000"
click at [914, 397] on span "per year" at bounding box center [913, 401] width 67 height 13
click at [1055, 304] on div "Supplemental pay and benefits Supplemental pay is provided in addition to the R…" at bounding box center [882, 304] width 444 height 40
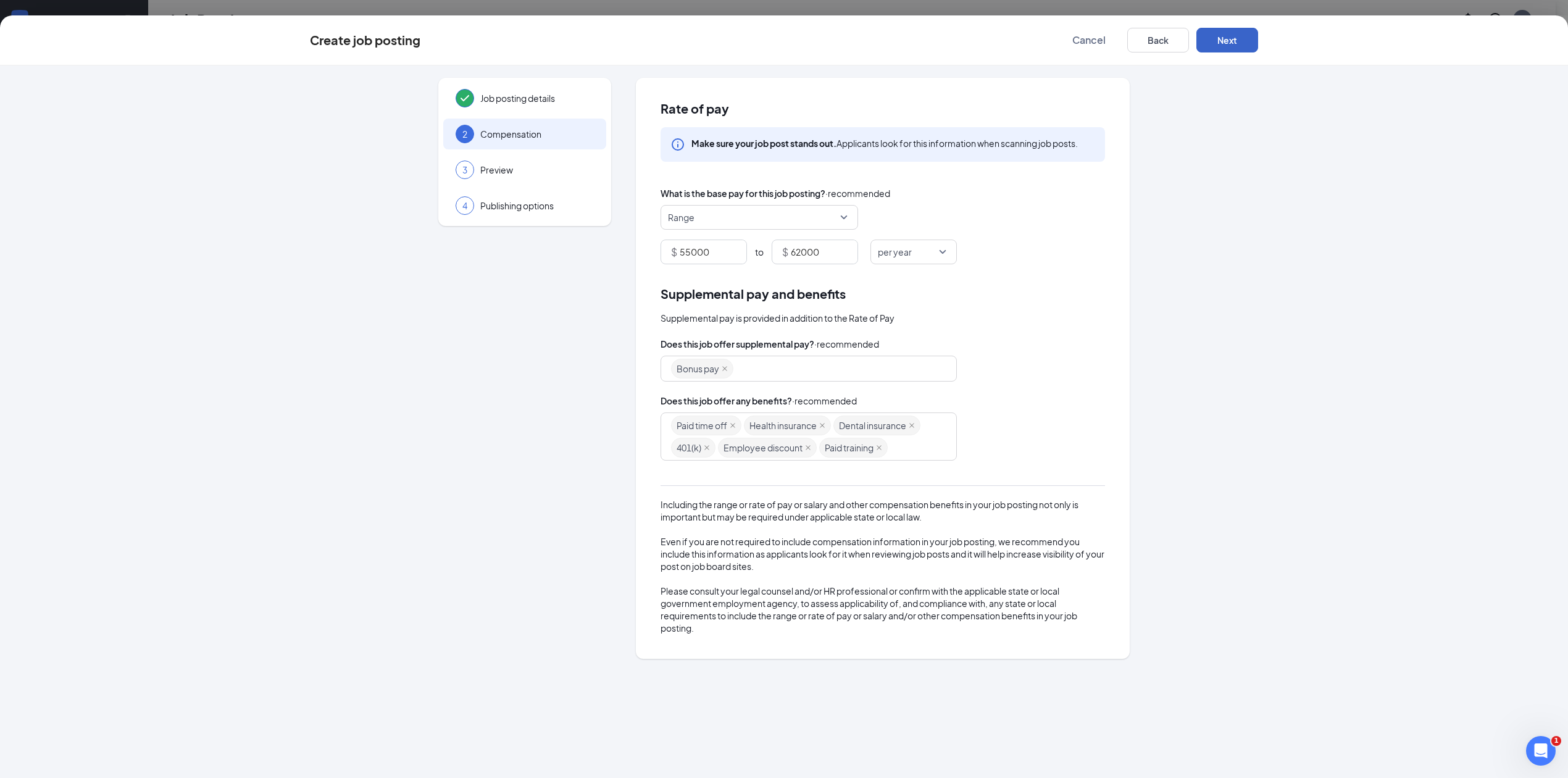
click at [1223, 32] on button "Next" at bounding box center [1227, 40] width 62 height 25
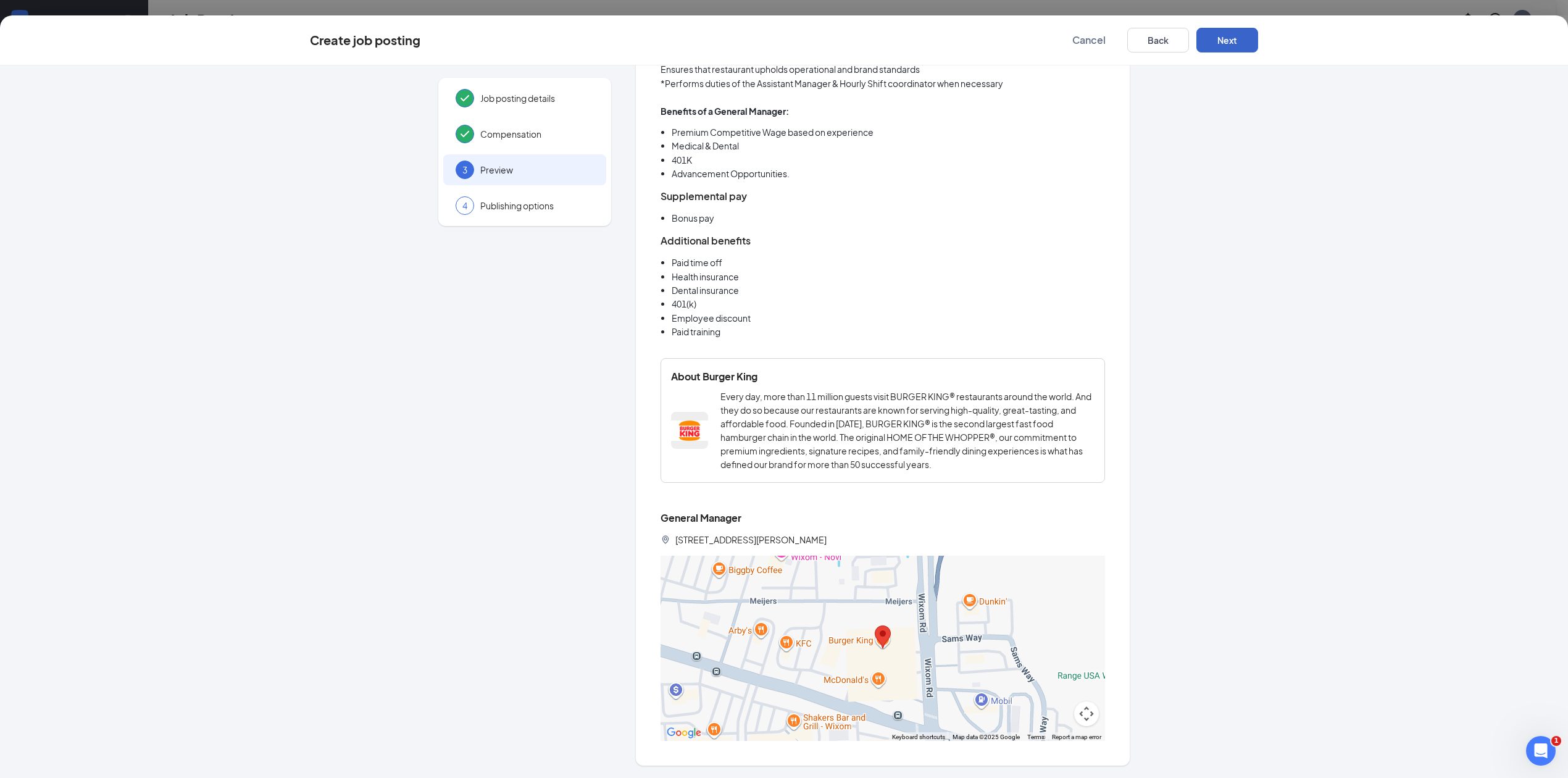
scroll to position [244, 0]
click at [1210, 159] on div "Job posting details Compensation 3 Preview 4 Publishing options General Manager…" at bounding box center [784, 12] width 948 height 1507
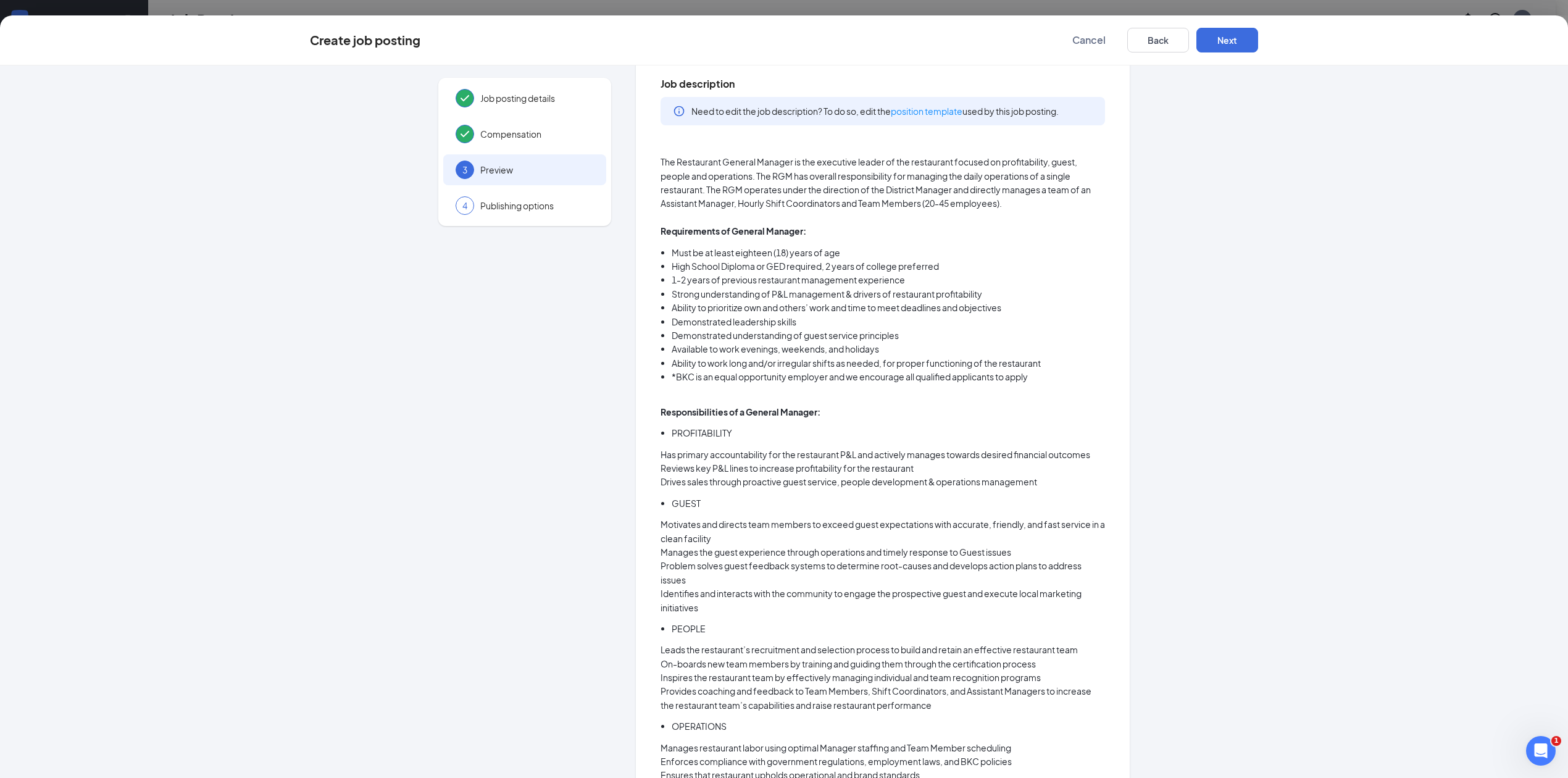
scroll to position [0, 0]
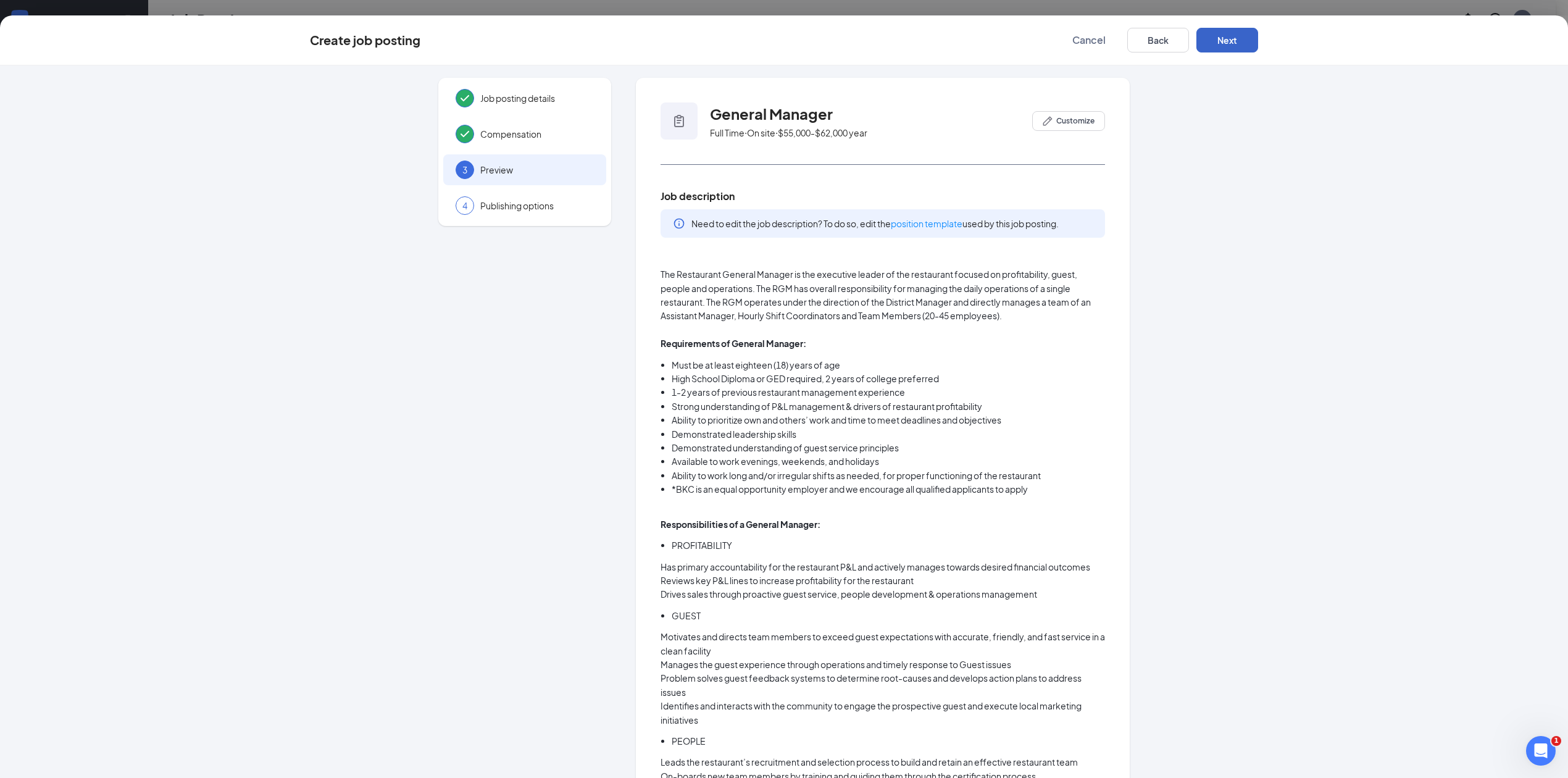
click at [1230, 43] on button "Next" at bounding box center [1227, 40] width 62 height 25
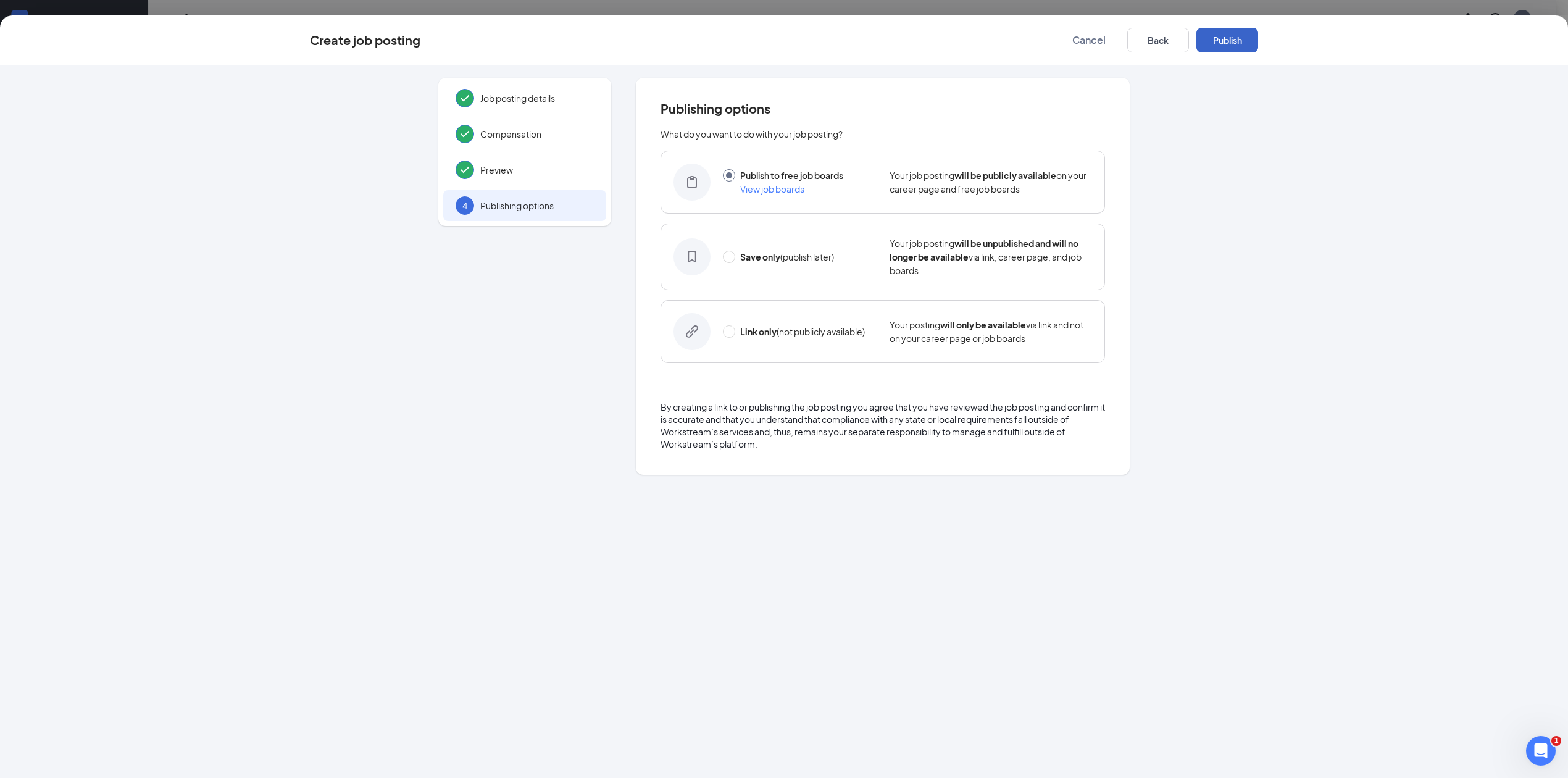
click at [1230, 43] on button "Publish" at bounding box center [1227, 40] width 62 height 25
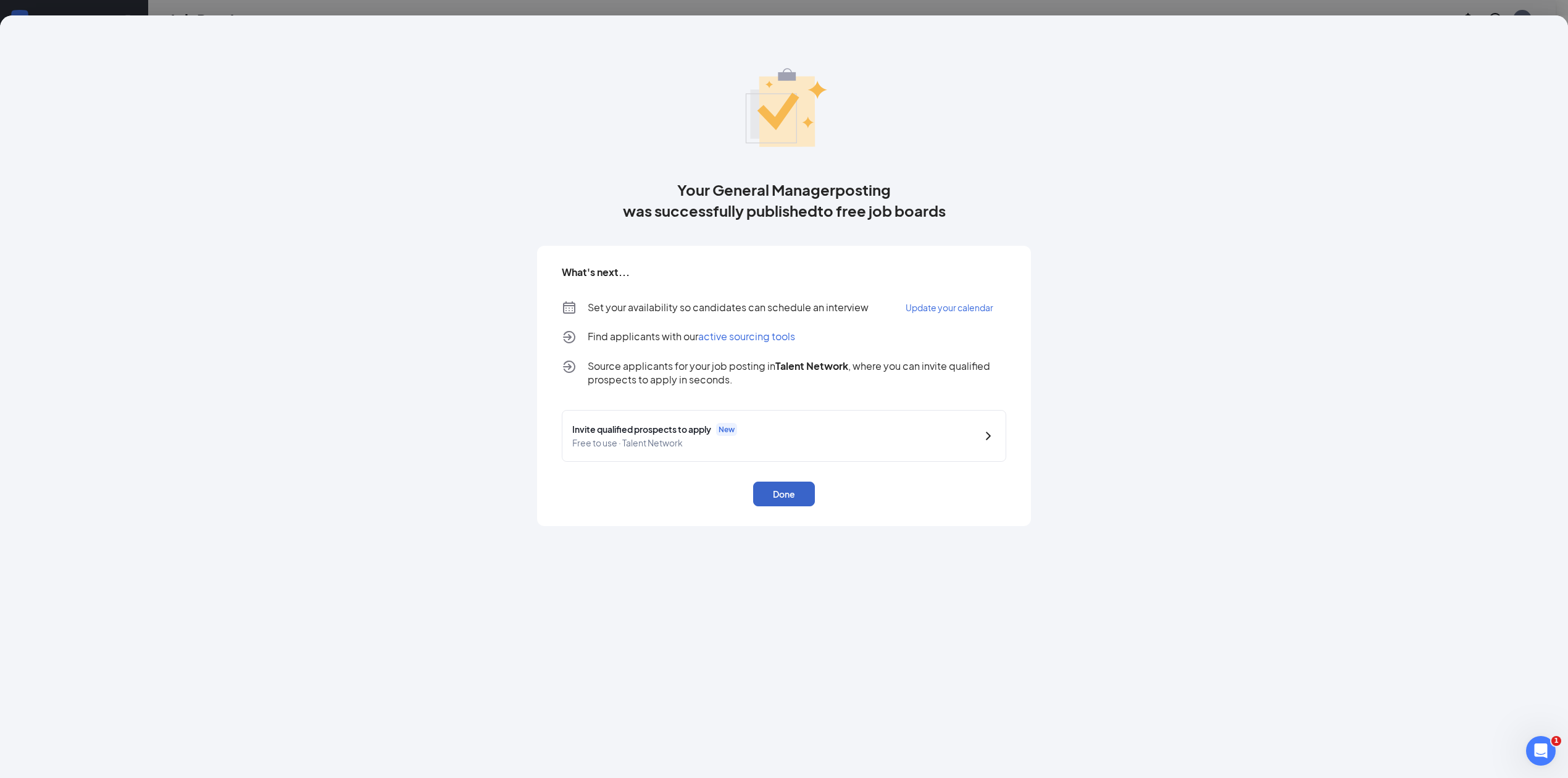
click at [785, 492] on button "Done" at bounding box center [784, 494] width 62 height 25
